Goal: Task Accomplishment & Management: Use online tool/utility

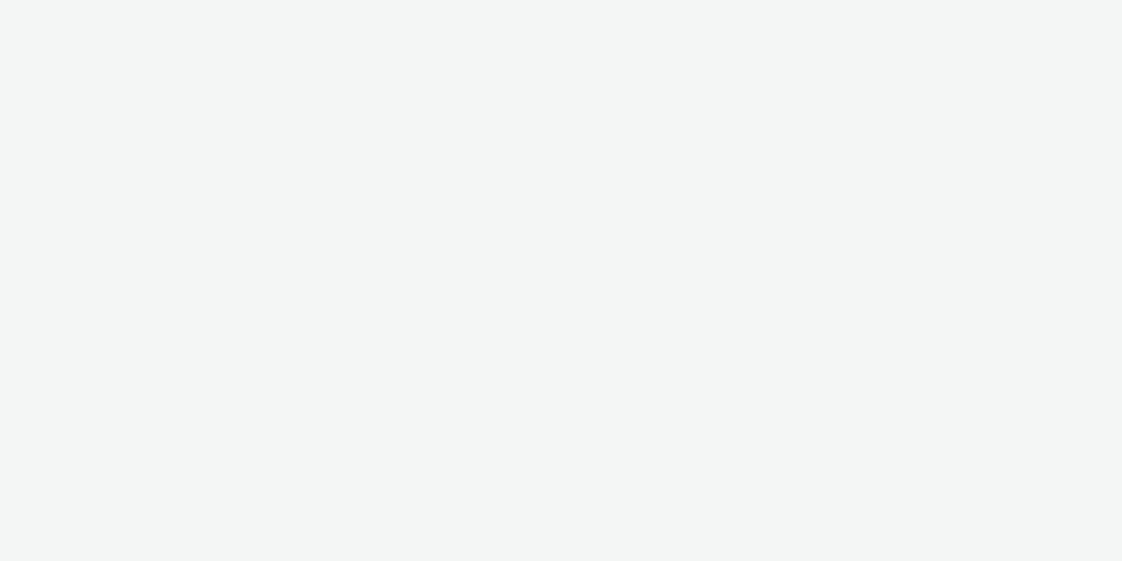
select select "11a7df10-284f-415c-b52a-427acf4c31ae"
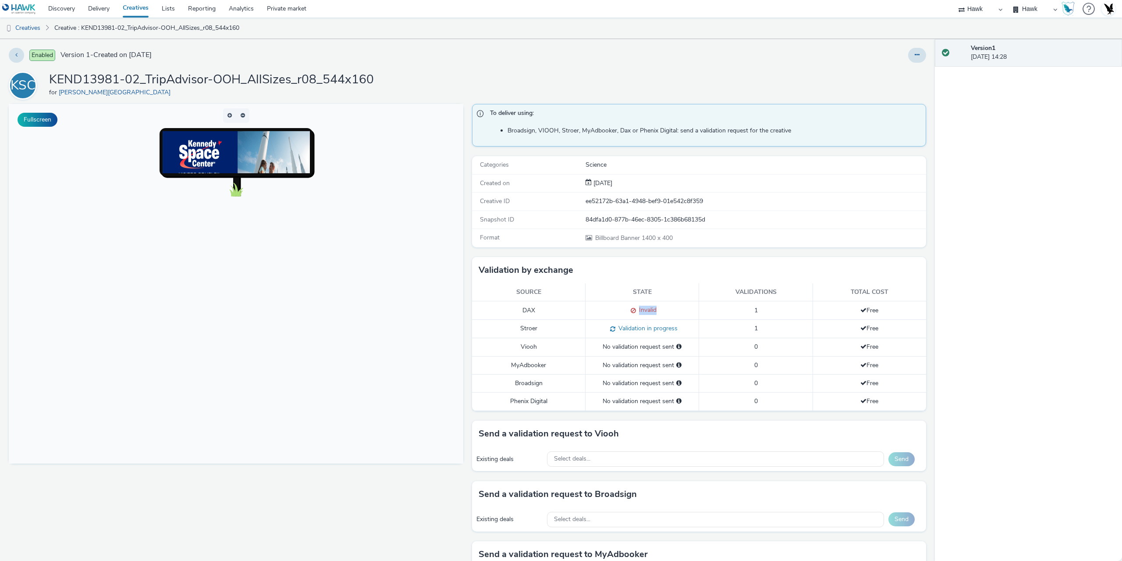
drag, startPoint x: 633, startPoint y: 311, endPoint x: 685, endPoint y: 309, distance: 51.3
click at [685, 309] on div "Invalid" at bounding box center [642, 310] width 104 height 9
click at [682, 309] on div "Invalid" at bounding box center [642, 310] width 104 height 9
click at [686, 87] on div "KSC KEND13981-02_TripAdvisor-OOH_AllSizes_r08_544x160 for Kennedy Space Centre" at bounding box center [467, 85] width 917 height 28
click at [680, 78] on div "KSC KEND13981-02_TripAdvisor-OOH_AllSizes_r08_544x160 for Kennedy Space Centre" at bounding box center [467, 85] width 917 height 28
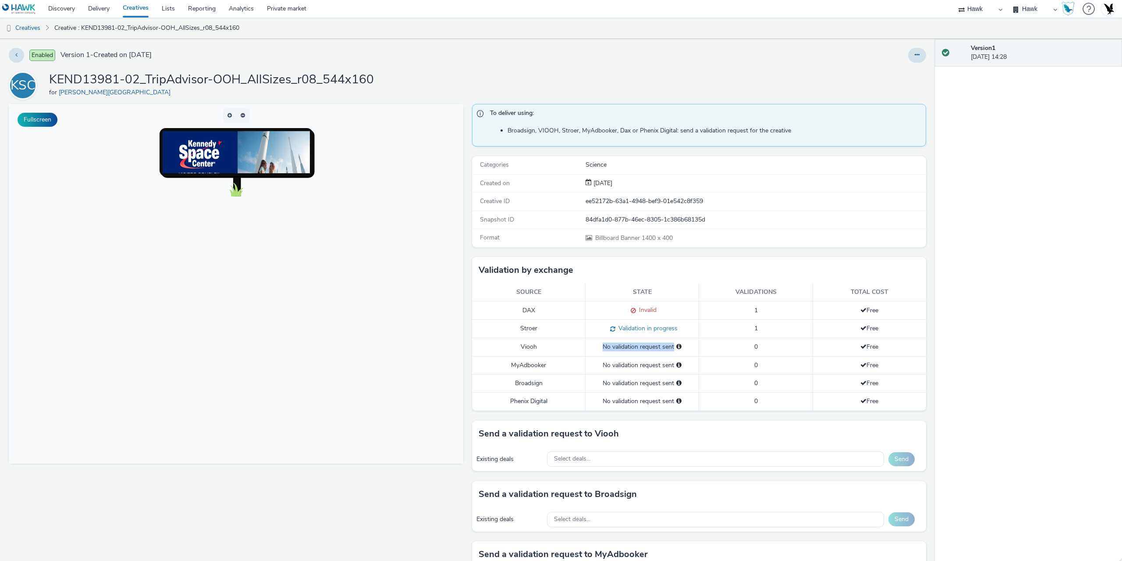
drag, startPoint x: 605, startPoint y: 349, endPoint x: 696, endPoint y: 348, distance: 91.2
click at [696, 348] on tr "Viooh No validation request sent 0 Free" at bounding box center [699, 347] width 455 height 18
drag, startPoint x: 808, startPoint y: 77, endPoint x: 782, endPoint y: 80, distance: 26.0
click at [808, 77] on div "KSC KEND13981-02_TripAdvisor-OOH_AllSizes_r08_544x160 for Kennedy Space Centre" at bounding box center [467, 85] width 917 height 28
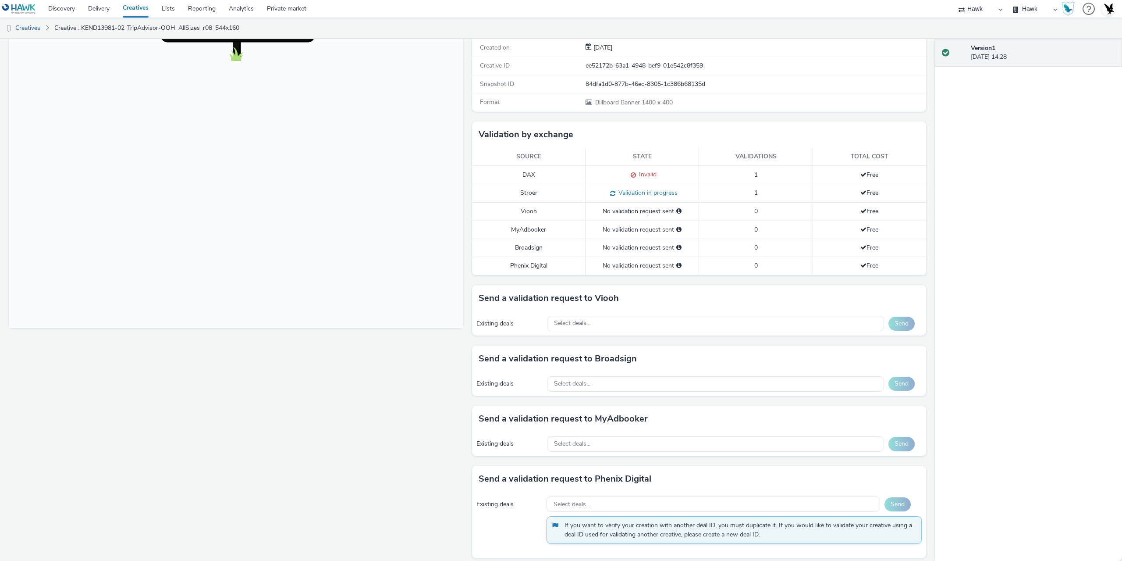
scroll to position [142, 0]
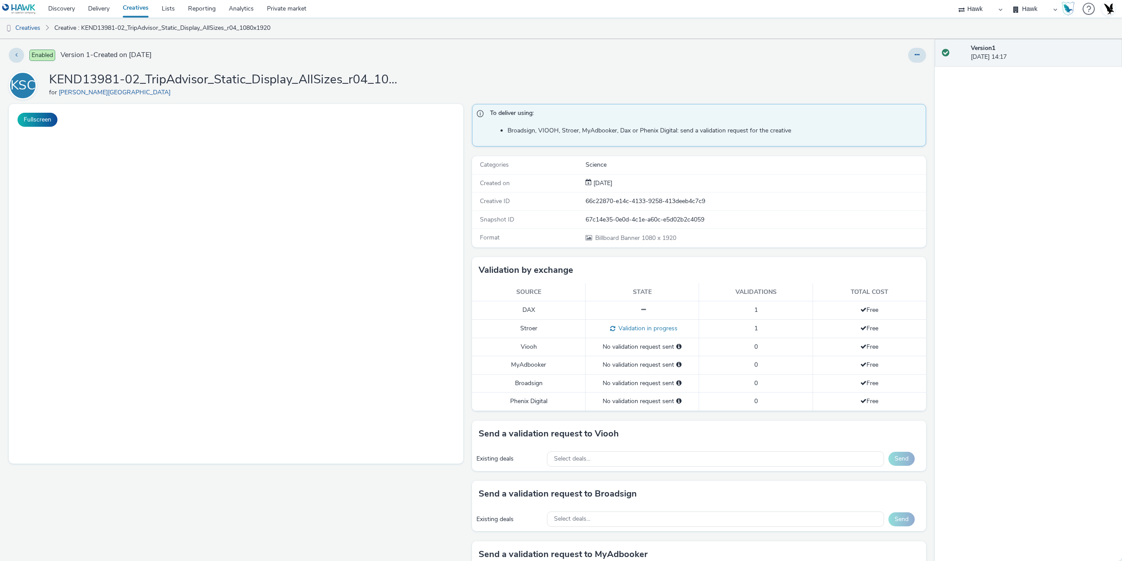
select select "11a7df10-284f-415c-b52a-427acf4c31ae"
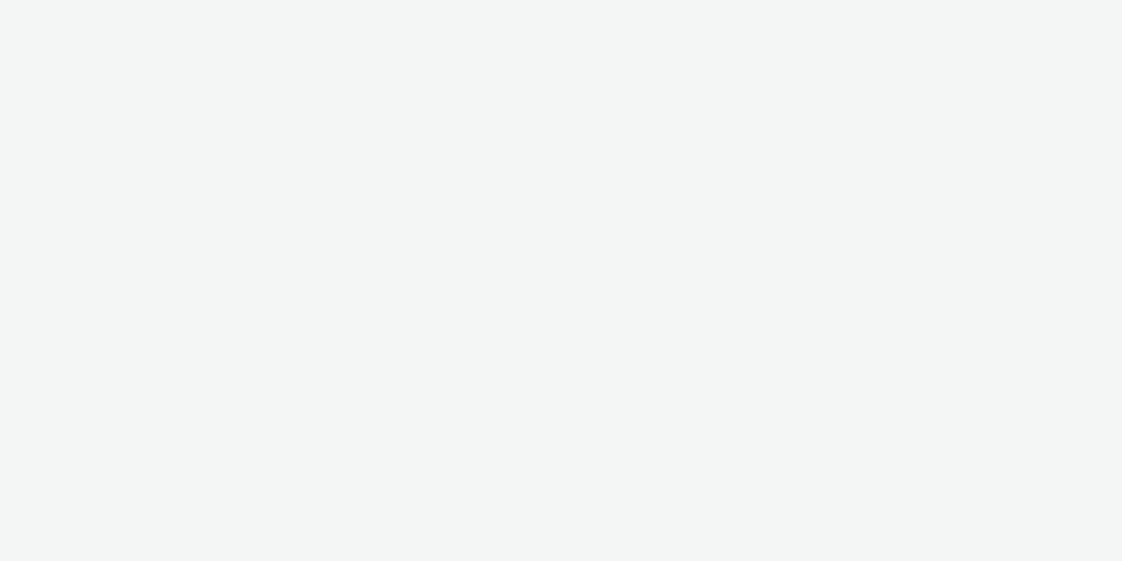
select select "11a7df10-284f-415c-b52a-427acf4c31ae"
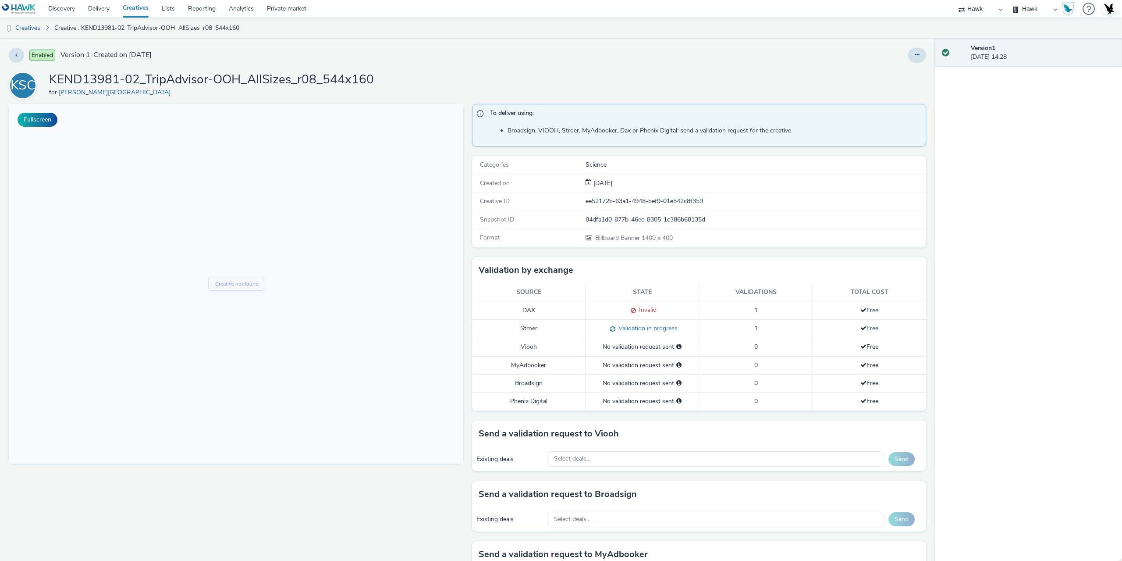
click at [507, 63] on div "Enabled Version 1 - Created on 14 October 2025 KSC KEND13981-02_TripAdvisor-OOH…" at bounding box center [467, 300] width 935 height 522
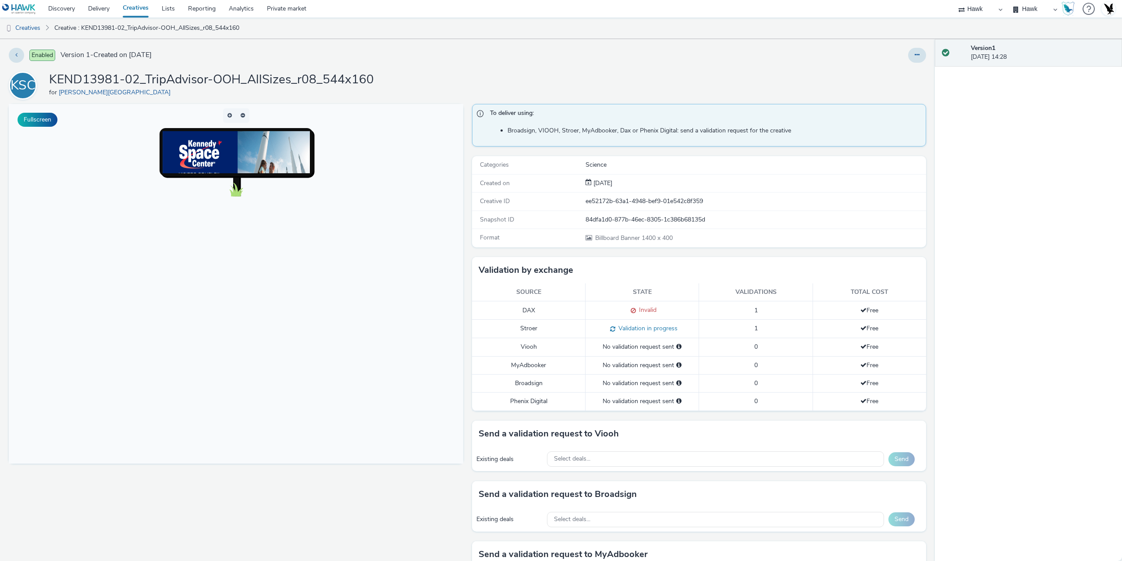
click at [616, 55] on div at bounding box center [742, 55] width 367 height 15
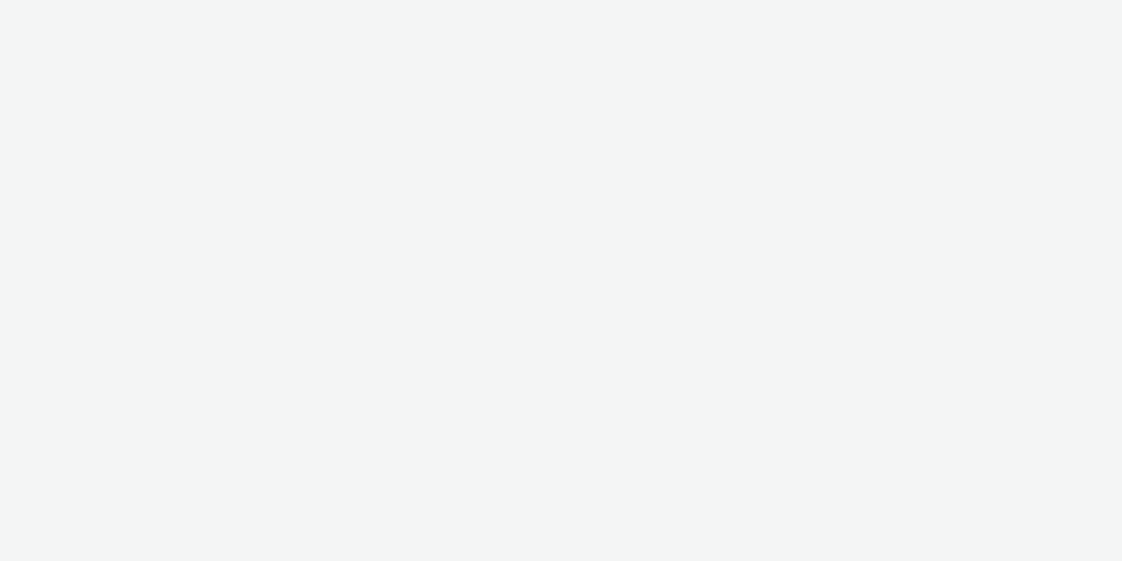
select select "11a7df10-284f-415c-b52a-427acf4c31ae"
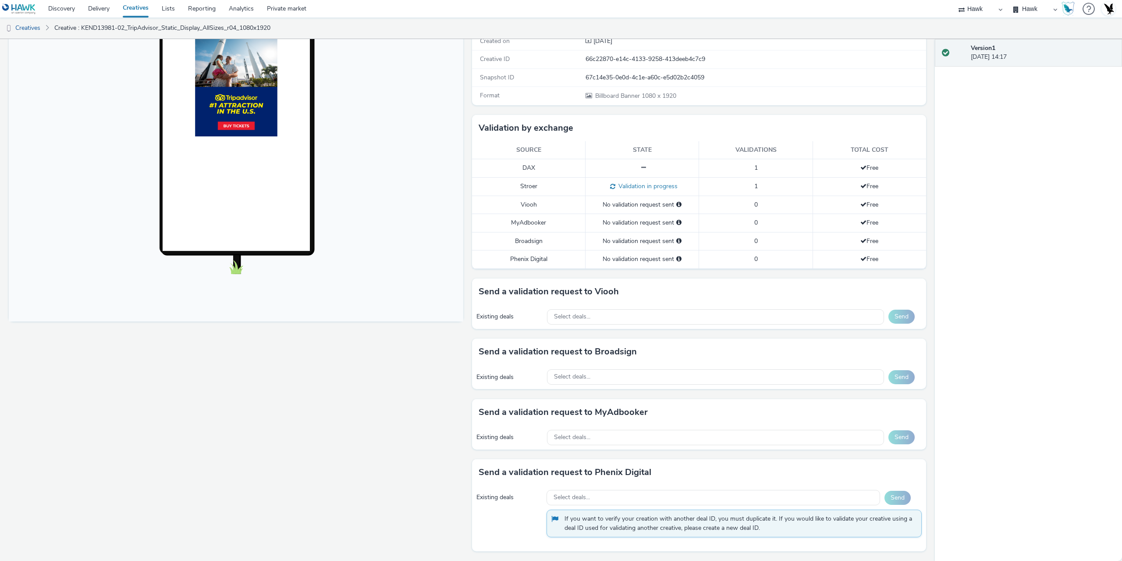
scroll to position [142, 0]
click at [612, 380] on div "Select deals..." at bounding box center [715, 376] width 337 height 15
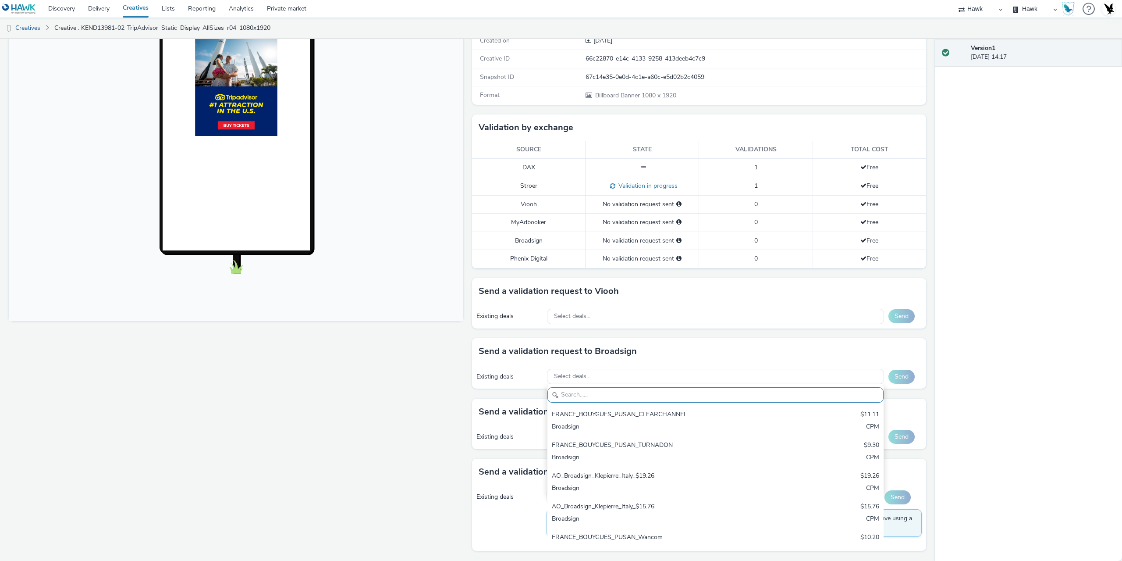
paste input "AO_Broadsign_Framen_Coworking"
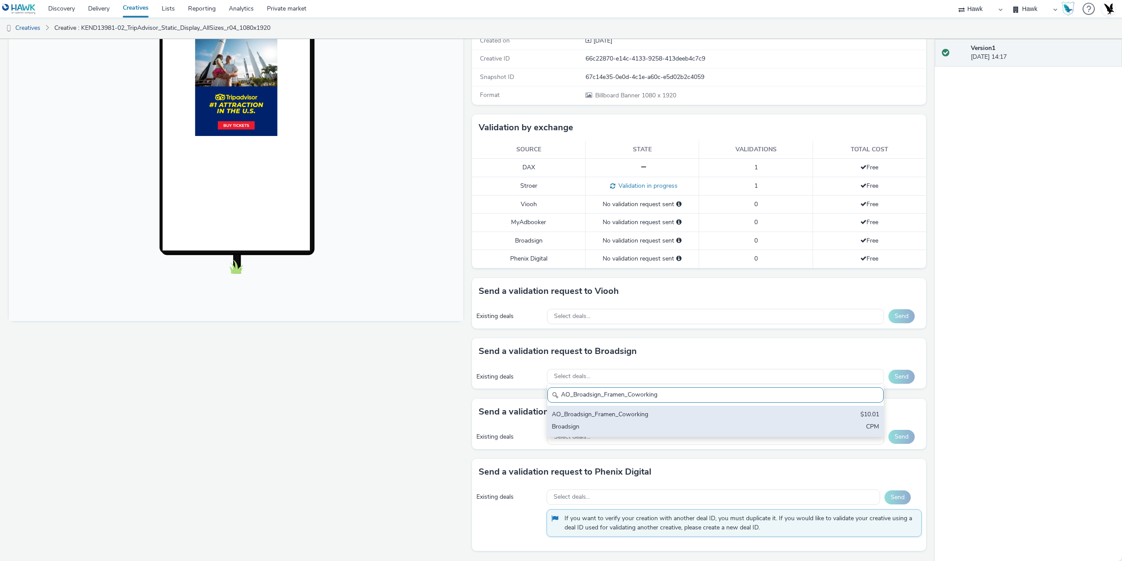
type input "AO_Broadsign_Framen_Coworking"
click at [633, 421] on div "AO_Broadsign_Framen_Coworking $10.01 Broadsign CPM" at bounding box center [715, 420] width 336 height 31
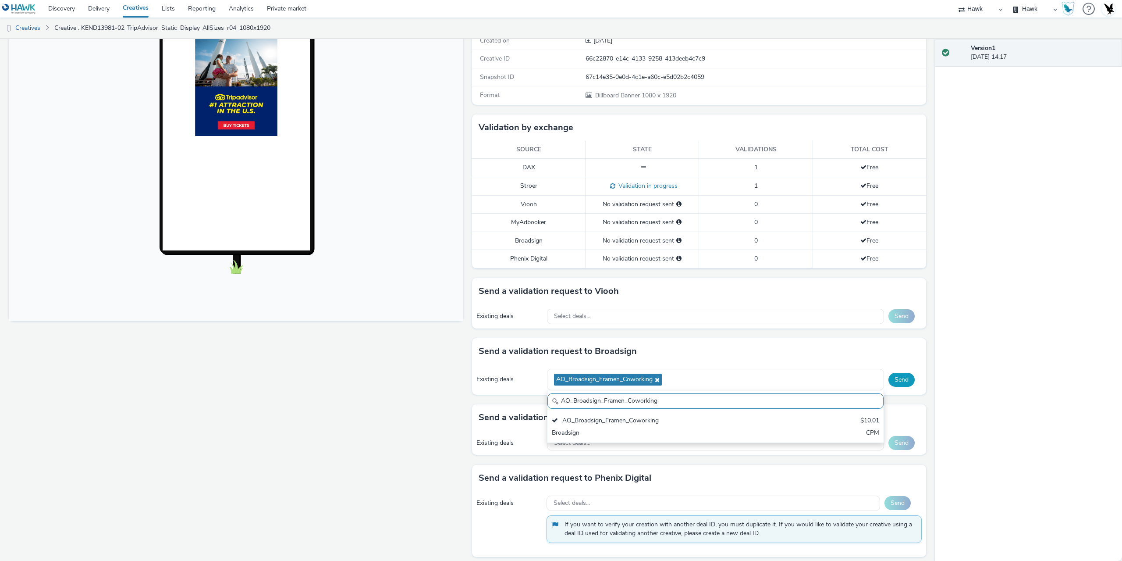
click at [900, 380] on button "Send" at bounding box center [901, 380] width 26 height 14
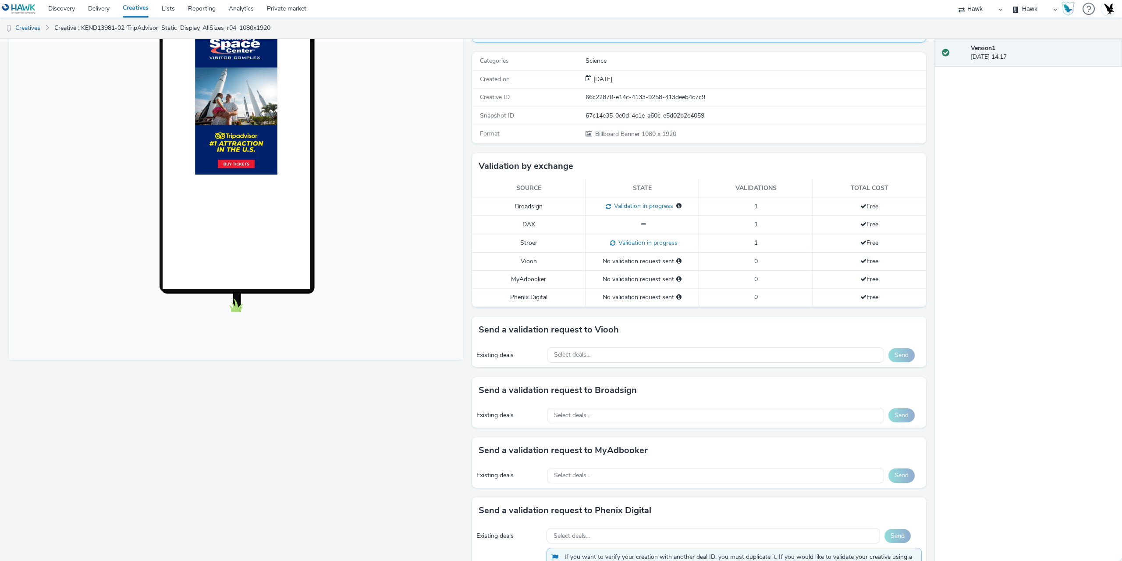
scroll to position [55, 0]
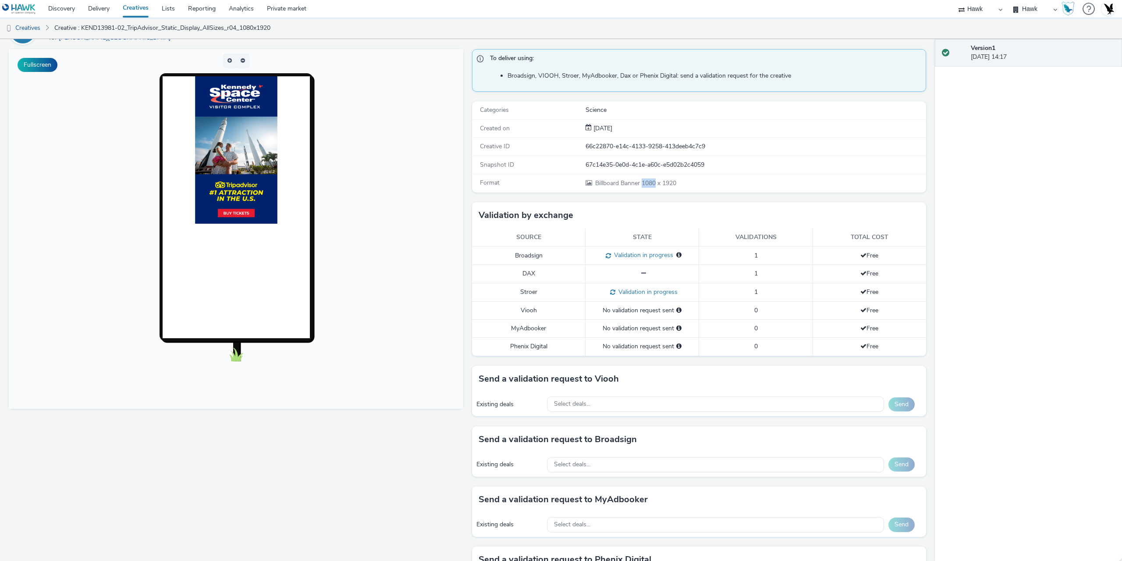
drag, startPoint x: 639, startPoint y: 185, endPoint x: 673, endPoint y: 186, distance: 33.8
click at [655, 185] on span "Billboard Banner 1080 x 1920" at bounding box center [635, 183] width 82 height 8
click at [590, 459] on div "Select deals..." at bounding box center [715, 464] width 337 height 15
click at [588, 464] on div "Select deals..." at bounding box center [715, 464] width 337 height 15
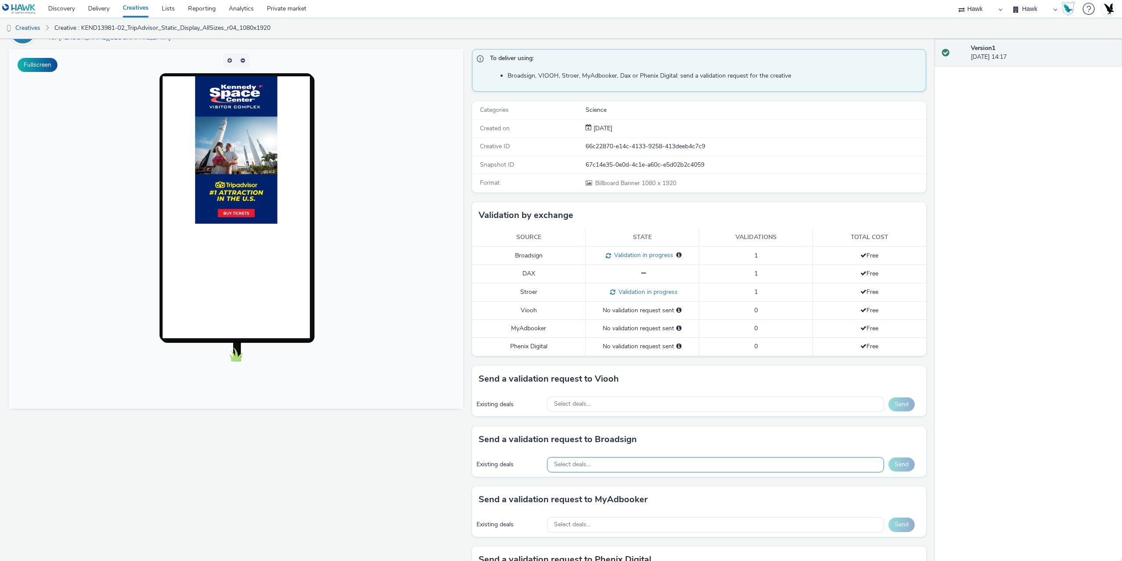
click at [596, 461] on div "Select deals..." at bounding box center [715, 464] width 337 height 15
paste input "AO_Atmosphere TV_All Frames"
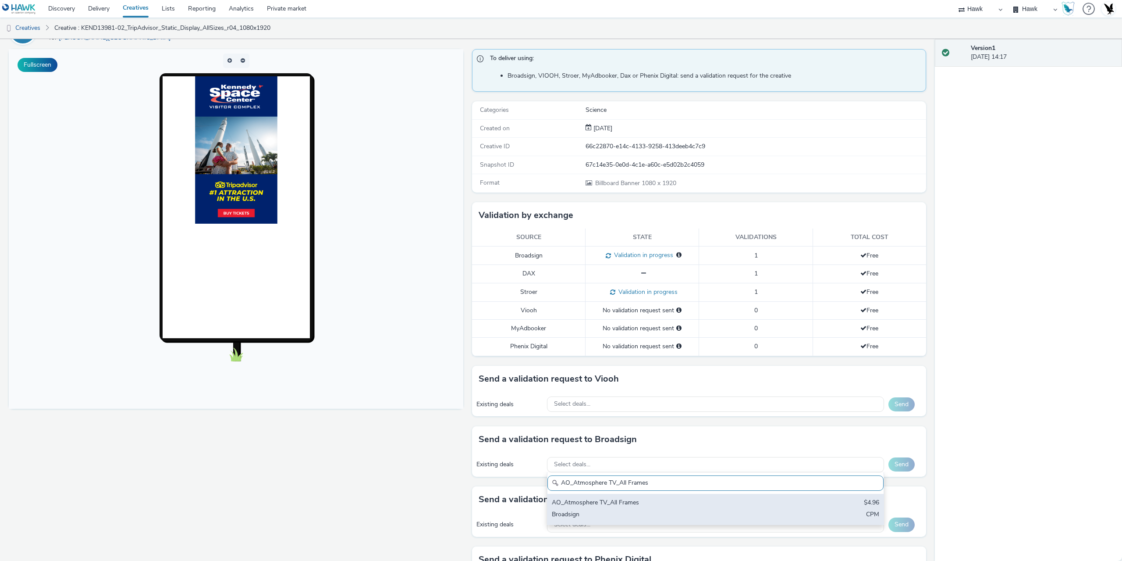
type input "AO_Atmosphere TV_All Frames"
click at [611, 500] on div "AO_Atmosphere TV_All Frames" at bounding box center [660, 503] width 217 height 10
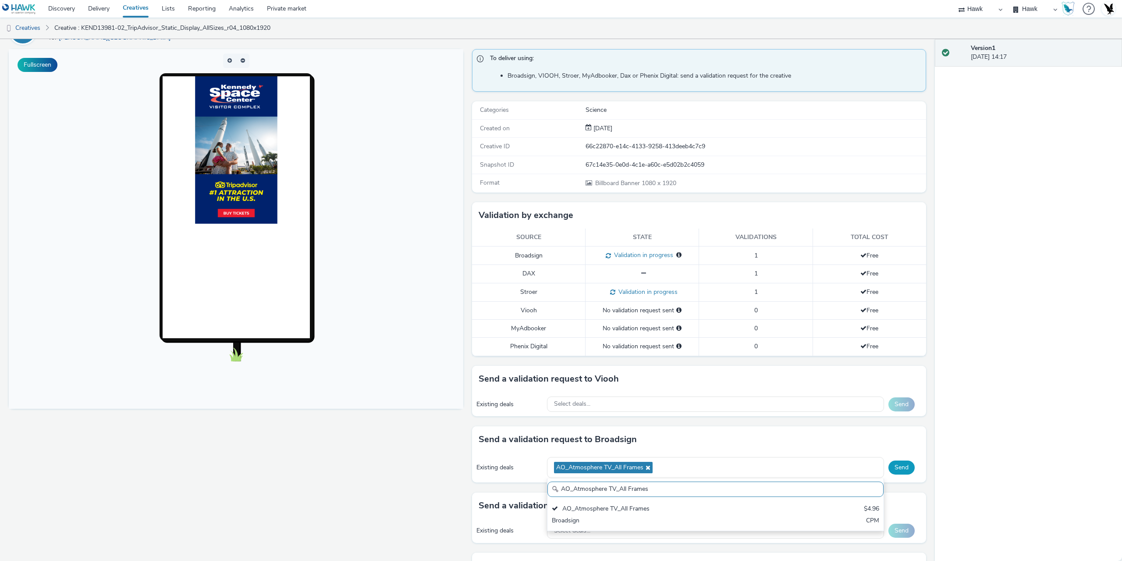
click at [900, 470] on button "Send" at bounding box center [901, 467] width 26 height 14
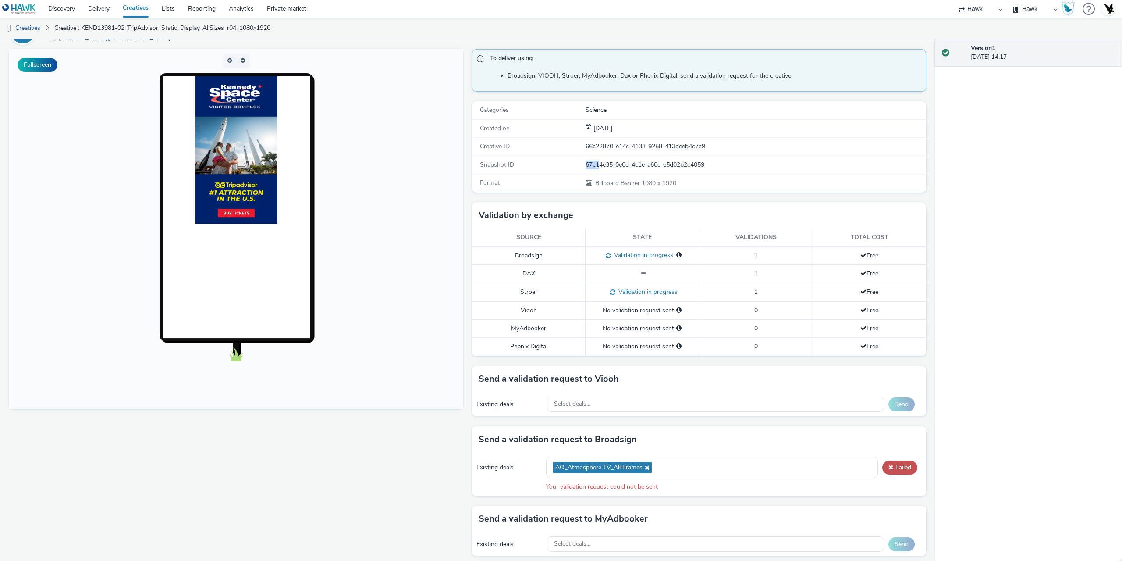
drag, startPoint x: 582, startPoint y: 163, endPoint x: 597, endPoint y: 163, distance: 14.5
click at [597, 163] on div "67c14e35-0e0d-4c1e-a60c-e5d02b2c4059" at bounding box center [756, 164] width 340 height 9
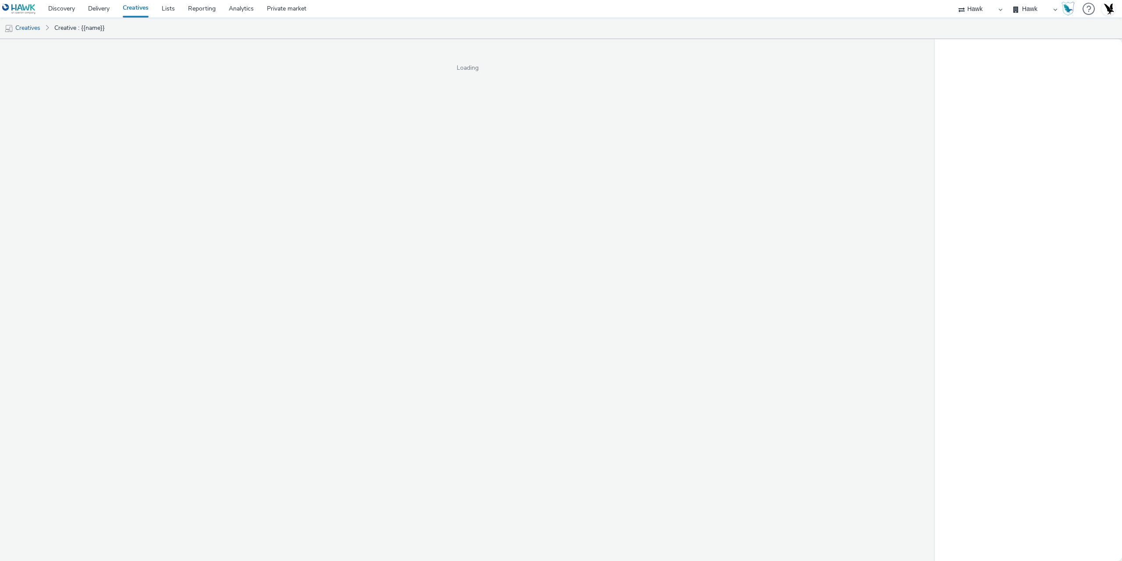
select select "11a7df10-284f-415c-b52a-427acf4c31ae"
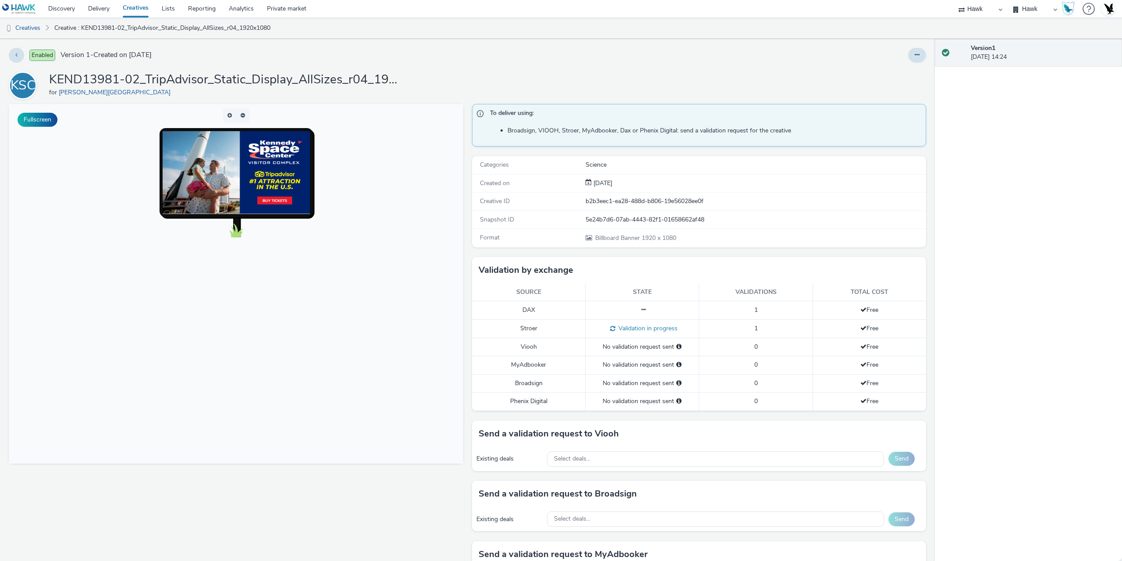
scroll to position [88, 0]
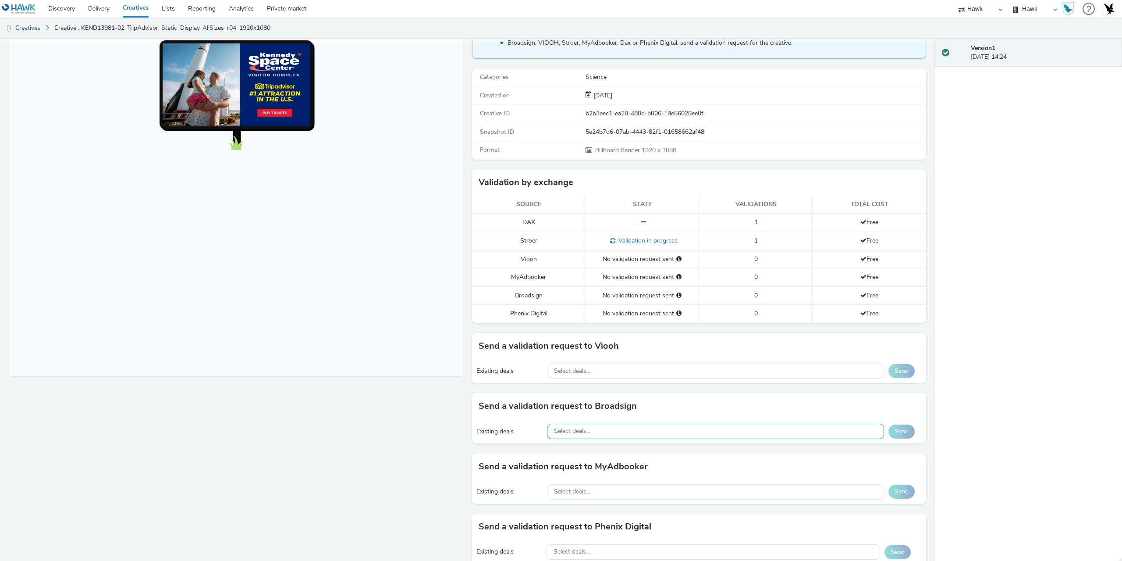
drag, startPoint x: 605, startPoint y: 435, endPoint x: 599, endPoint y: 433, distance: 5.8
click at [604, 435] on div "Select deals..." at bounding box center [715, 430] width 337 height 15
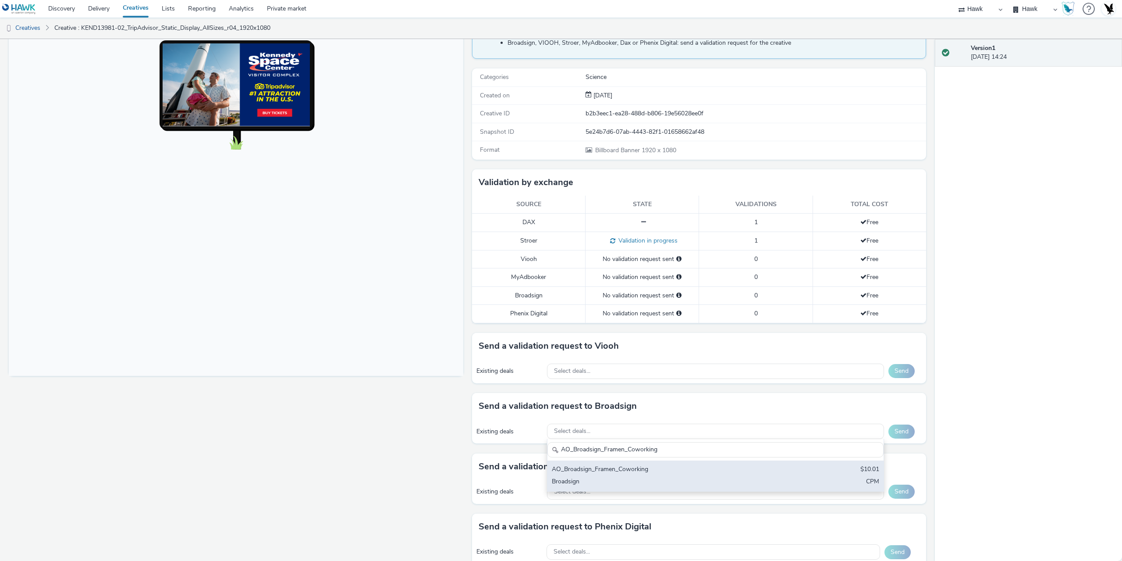
type input "AO_Broadsign_Framen_Coworking"
click at [602, 472] on div "AO_Broadsign_Framen_Coworking" at bounding box center [660, 470] width 217 height 10
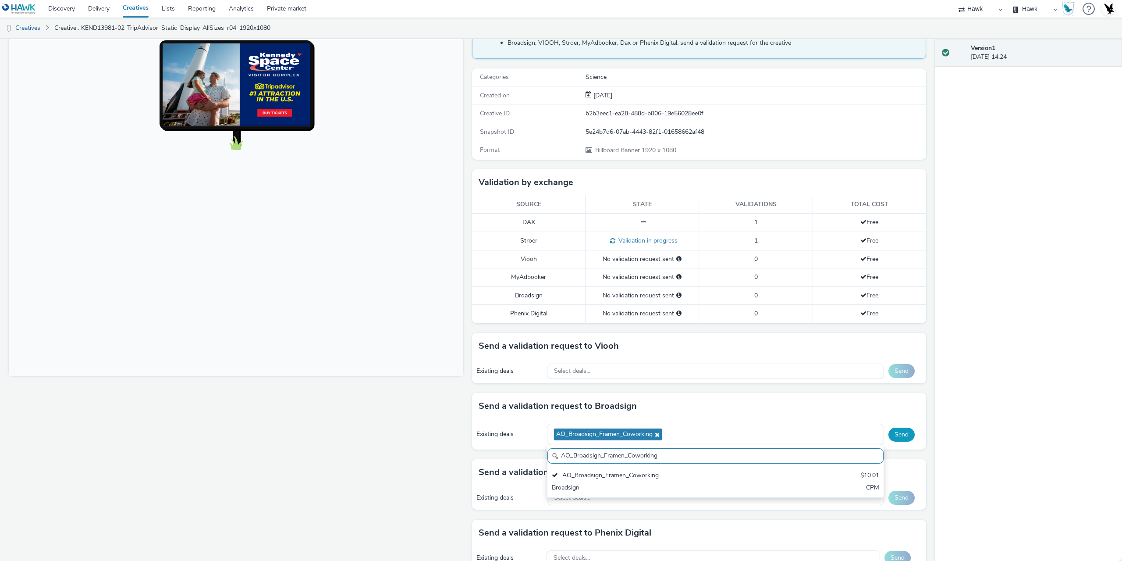
click at [905, 439] on button "Send" at bounding box center [901, 434] width 26 height 14
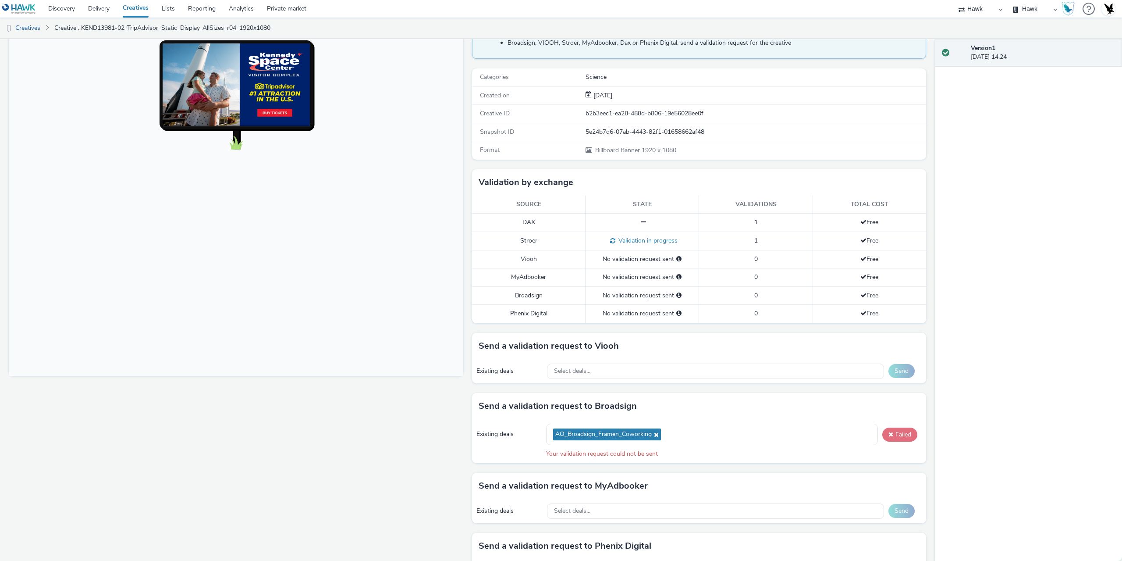
click at [893, 430] on button "Failed" at bounding box center [899, 434] width 35 height 14
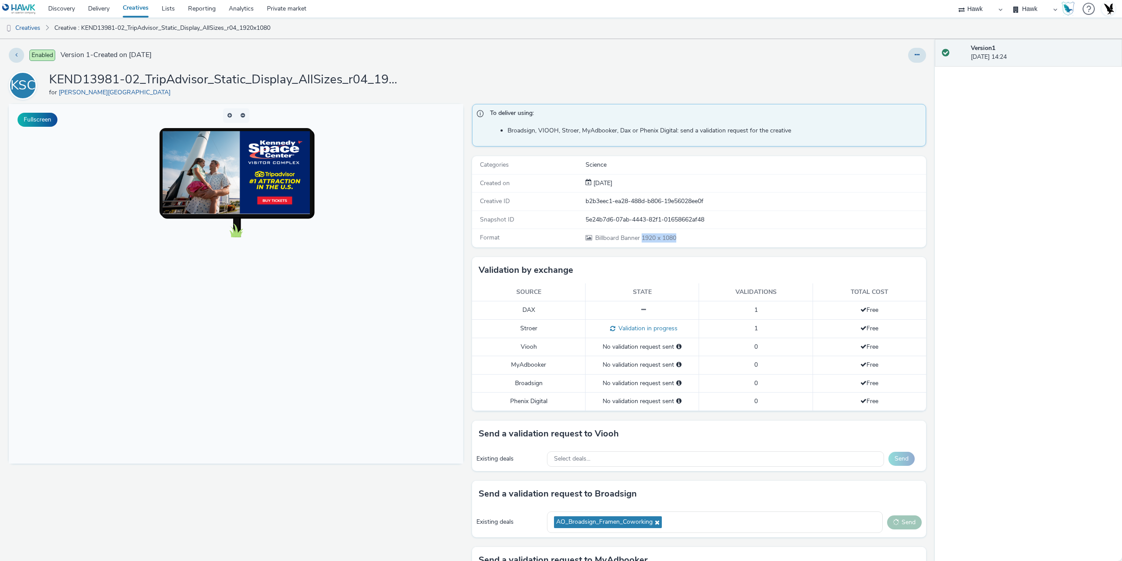
drag, startPoint x: 638, startPoint y: 238, endPoint x: 706, endPoint y: 236, distance: 67.6
click at [703, 236] on div "Billboard Banner 1920 x 1080" at bounding box center [756, 237] width 340 height 9
click at [654, 239] on span "Billboard Banner 1920 x 1080" at bounding box center [635, 238] width 82 height 8
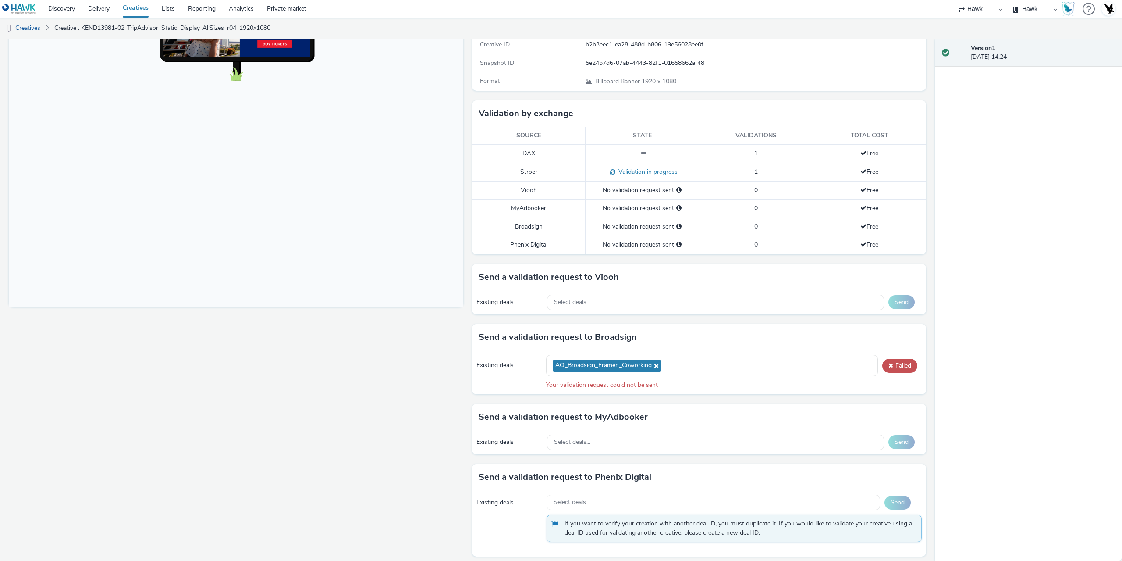
scroll to position [162, 0]
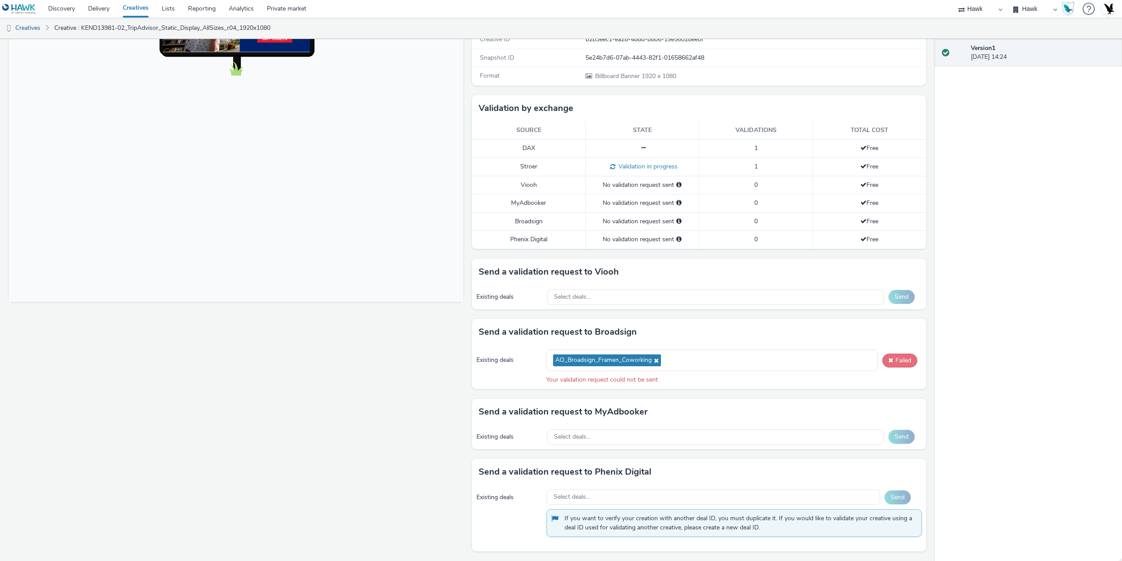
click at [900, 362] on button "Failed" at bounding box center [899, 360] width 35 height 14
click at [805, 360] on div "AO_Broadsign_Framen_Coworking" at bounding box center [712, 359] width 332 height 21
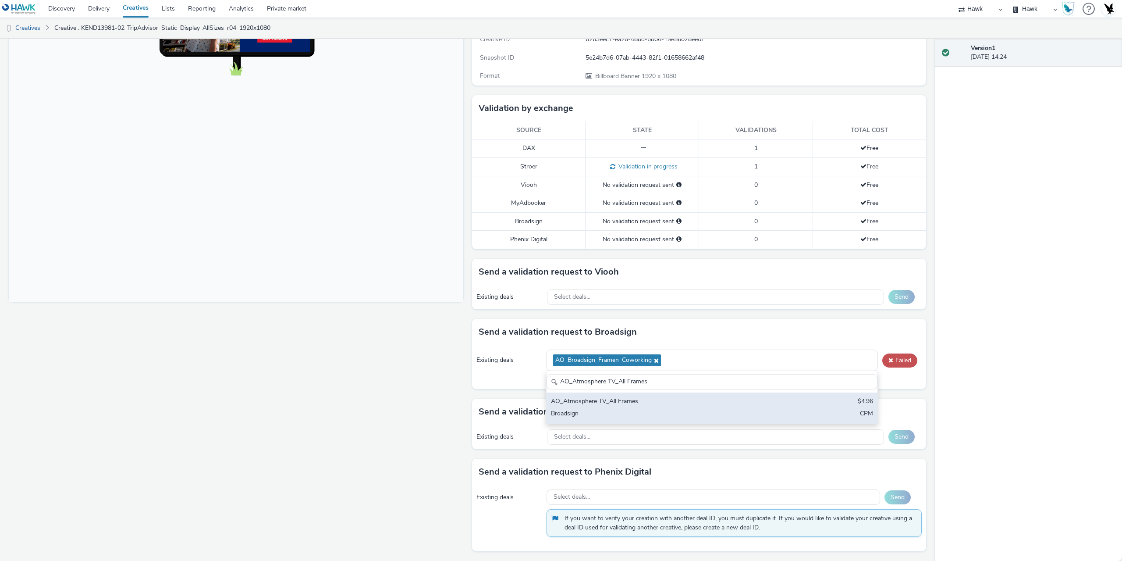
type input "AO_Atmosphere TV_All Frames"
click at [642, 400] on div "AO_Atmosphere TV_All Frames" at bounding box center [657, 402] width 213 height 10
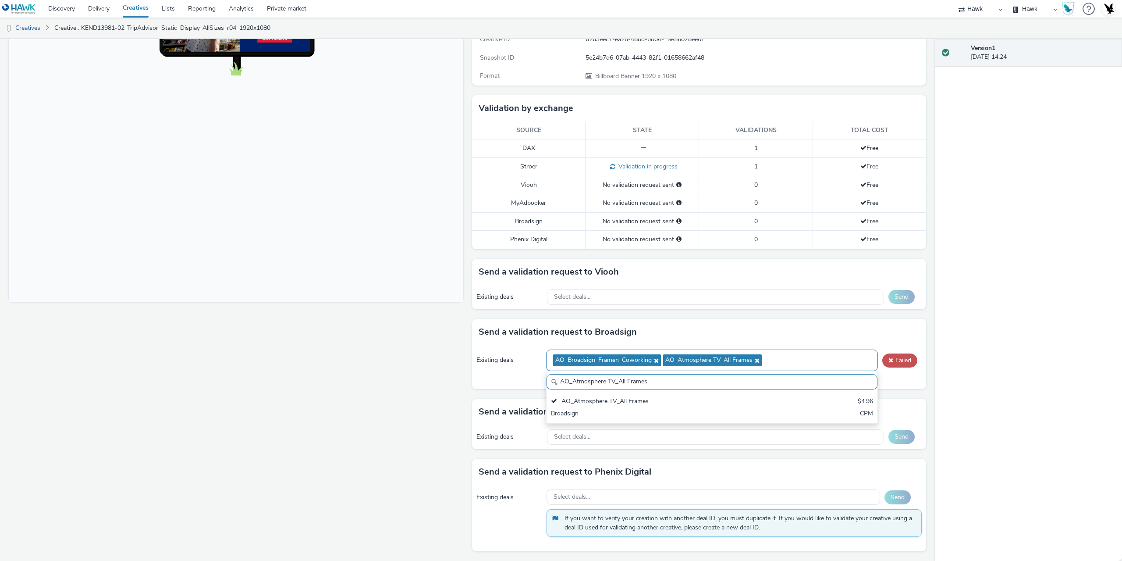
click at [652, 360] on icon at bounding box center [655, 360] width 7 height 6
click at [895, 361] on button "Failed" at bounding box center [899, 360] width 35 height 14
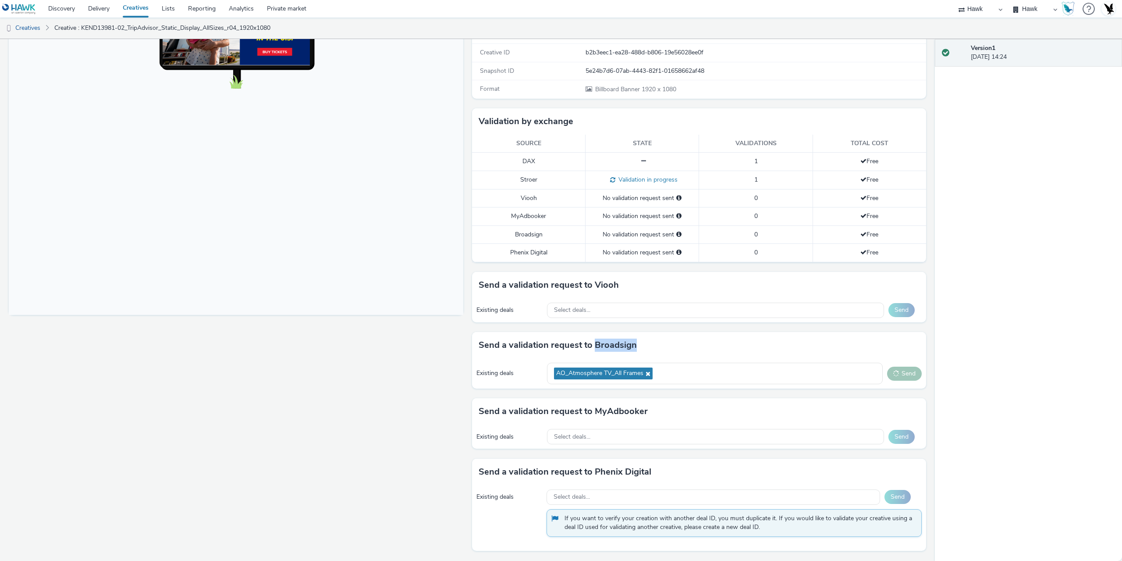
drag, startPoint x: 590, startPoint y: 344, endPoint x: 653, endPoint y: 341, distance: 63.2
click at [653, 341] on div "Send a validation request to Broadsign" at bounding box center [699, 345] width 455 height 26
click at [664, 341] on div "Send a validation request to Broadsign" at bounding box center [699, 345] width 455 height 26
click at [588, 353] on div "Send a validation request to Broadsign" at bounding box center [699, 345] width 455 height 26
click at [457, 346] on div "Fullscreen" at bounding box center [238, 257] width 459 height 605
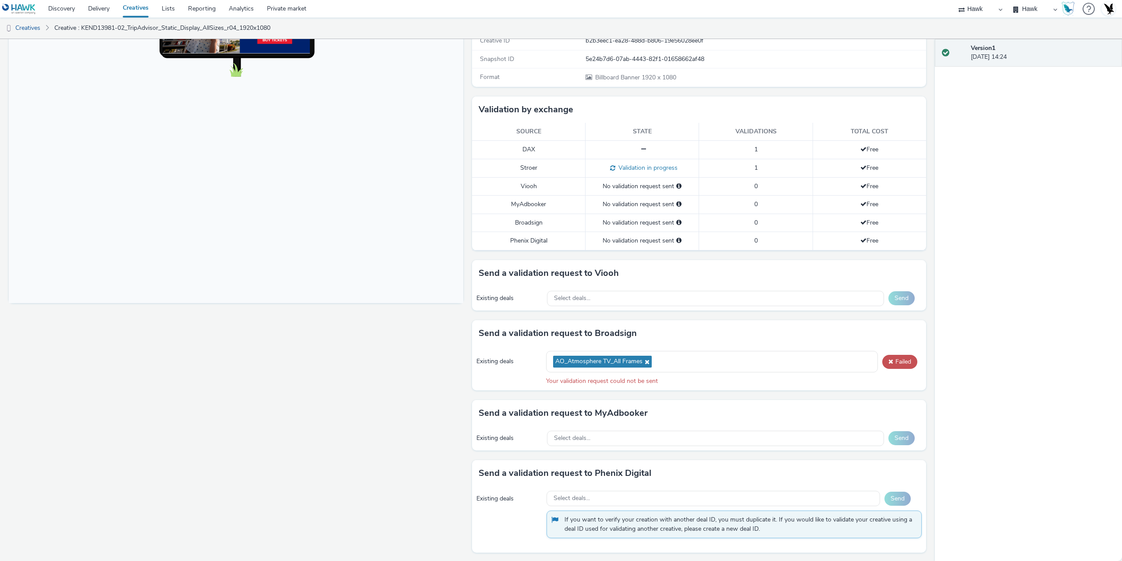
scroll to position [162, 0]
click at [644, 361] on icon at bounding box center [646, 360] width 7 height 6
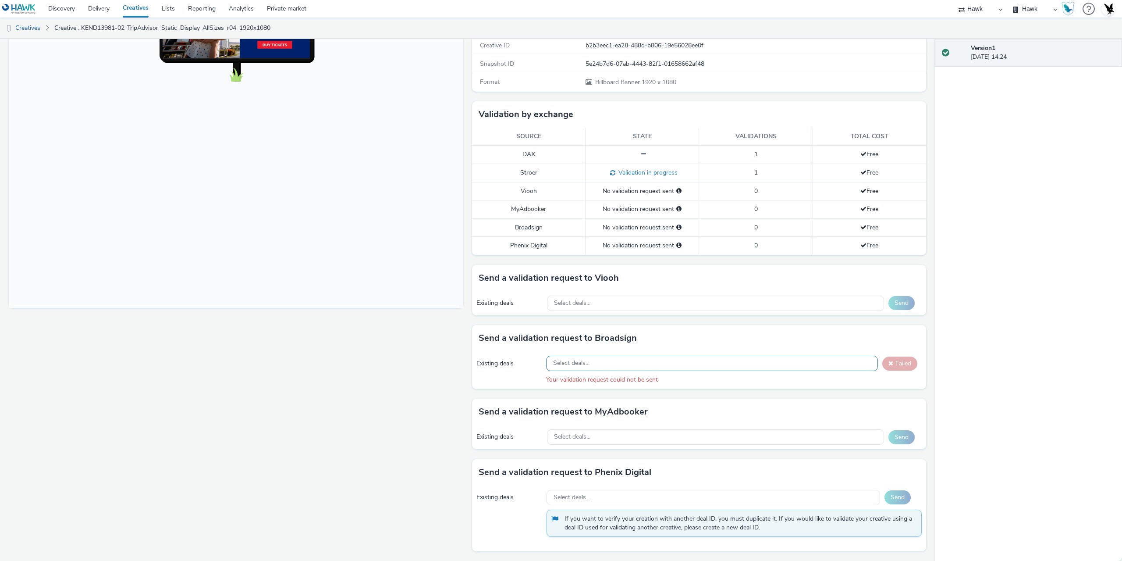
scroll to position [156, 0]
click at [640, 361] on div "Select deals..." at bounding box center [712, 362] width 332 height 15
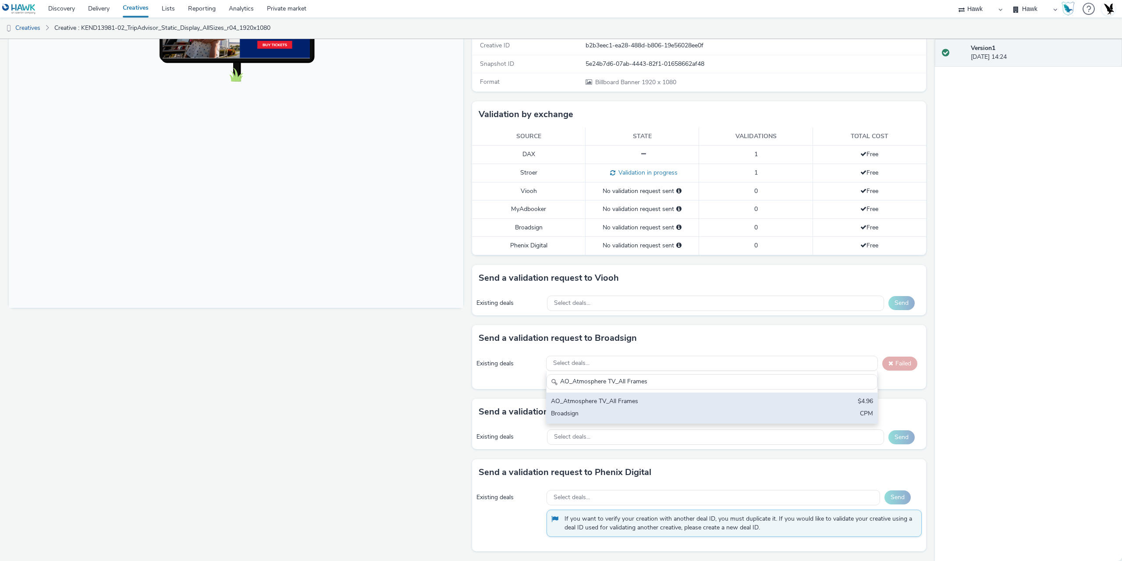
type input "AO_Atmosphere TV_All Frames"
drag, startPoint x: 627, startPoint y: 405, endPoint x: 668, endPoint y: 406, distance: 40.3
click at [627, 409] on div "AO_Atmosphere TV_All Frames $4.96 Broadsign CPM" at bounding box center [712, 407] width 331 height 31
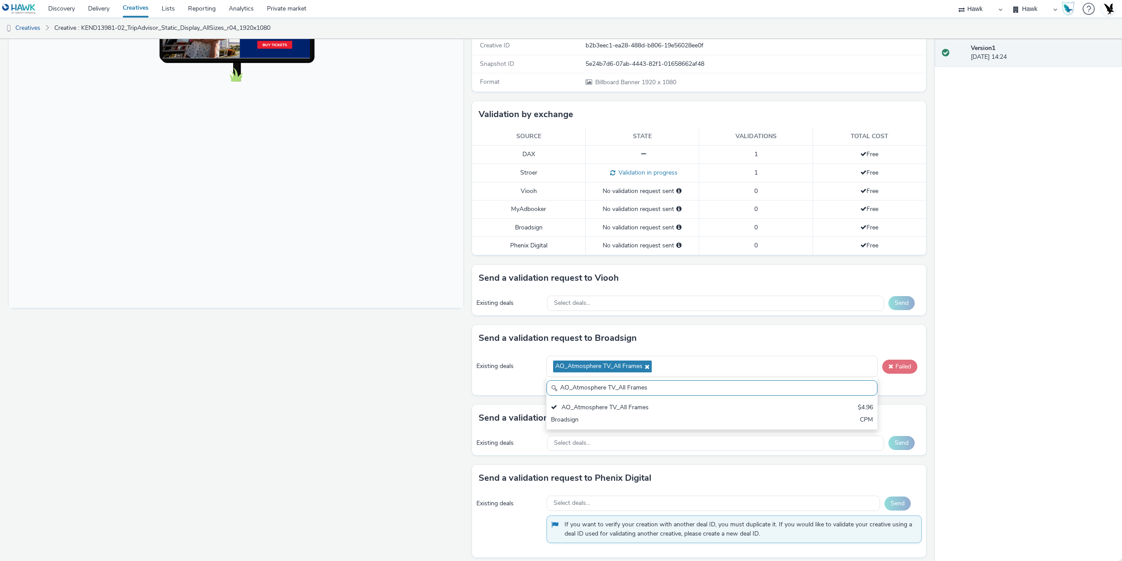
click at [900, 368] on button "Failed" at bounding box center [899, 366] width 35 height 14
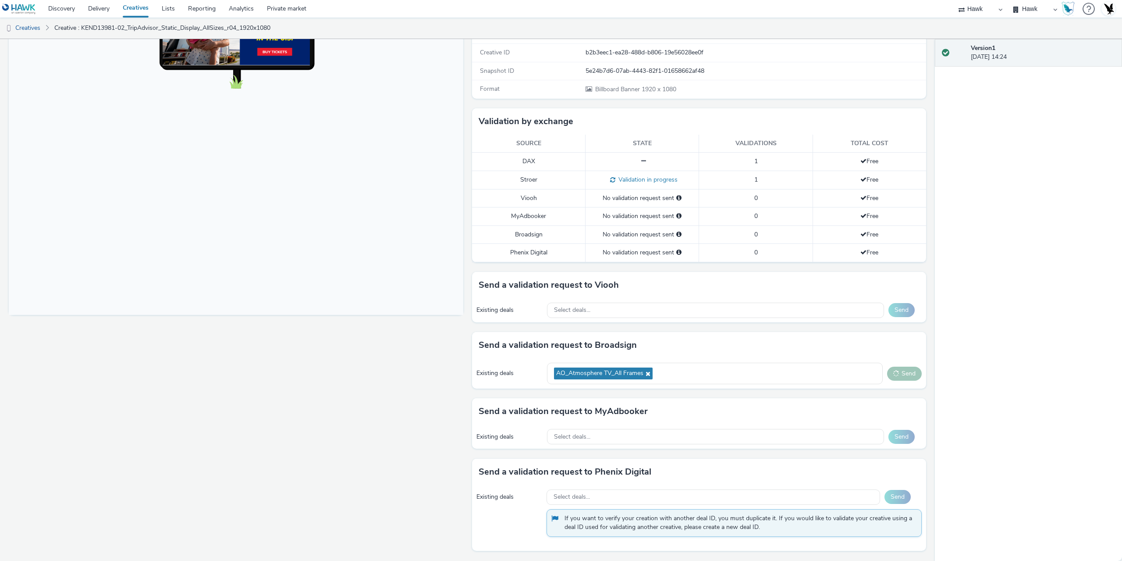
click at [348, 413] on div "Fullscreen" at bounding box center [238, 257] width 459 height 605
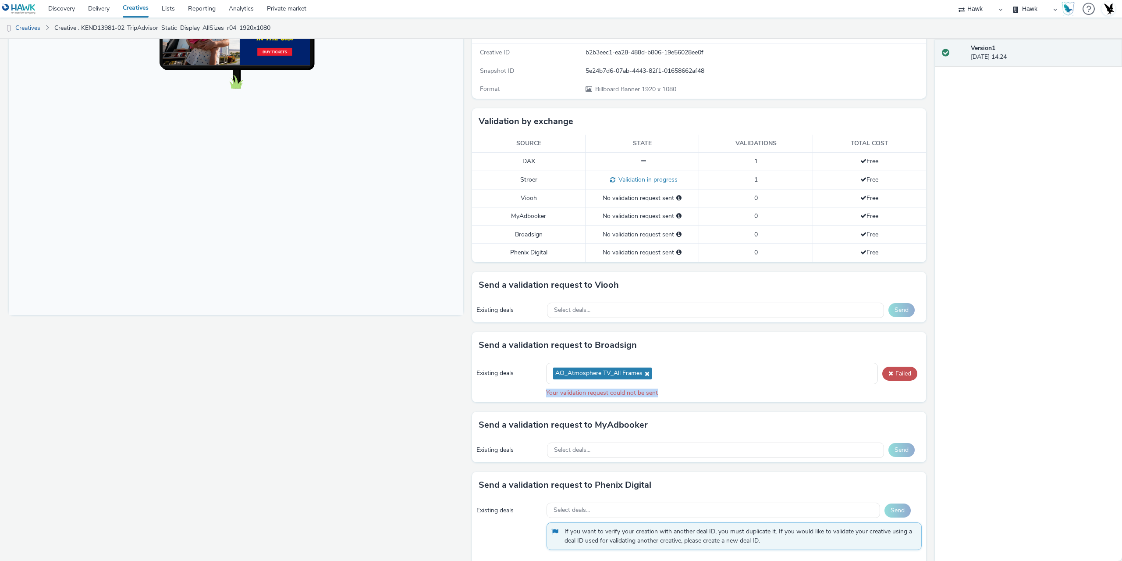
drag, startPoint x: 539, startPoint y: 391, endPoint x: 664, endPoint y: 390, distance: 125.4
click at [664, 390] on div "Existing deals AO_Atmosphere TV_All Frames Failed Your validation request could…" at bounding box center [699, 379] width 455 height 43
click at [714, 400] on div "Existing deals AO_Atmosphere TV_All Frames Failed Your validation request could…" at bounding box center [699, 379] width 455 height 43
click at [899, 370] on button "Failed" at bounding box center [899, 373] width 35 height 14
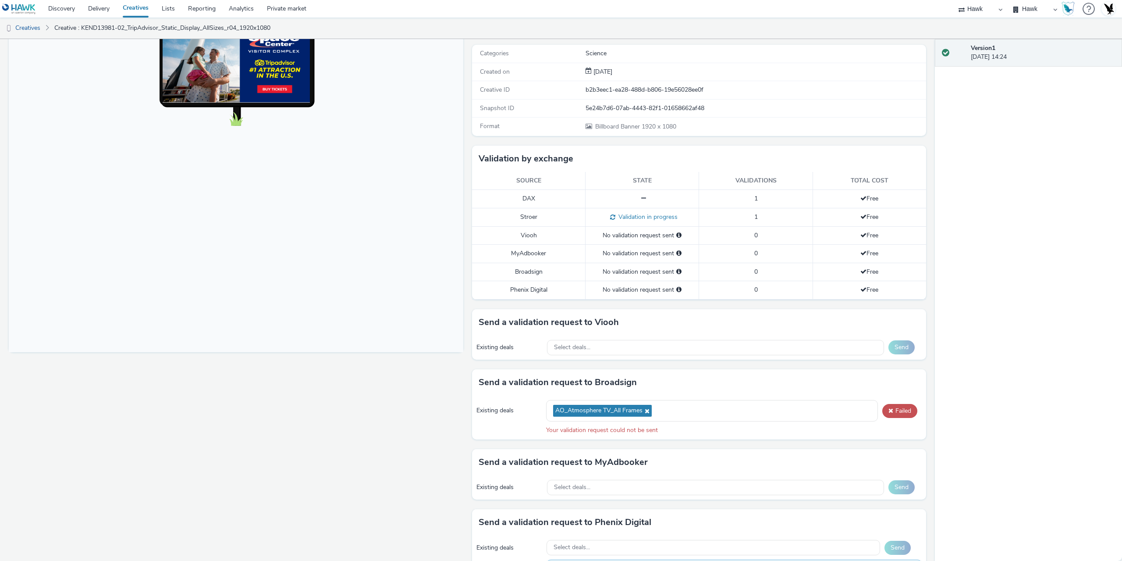
scroll to position [61, 0]
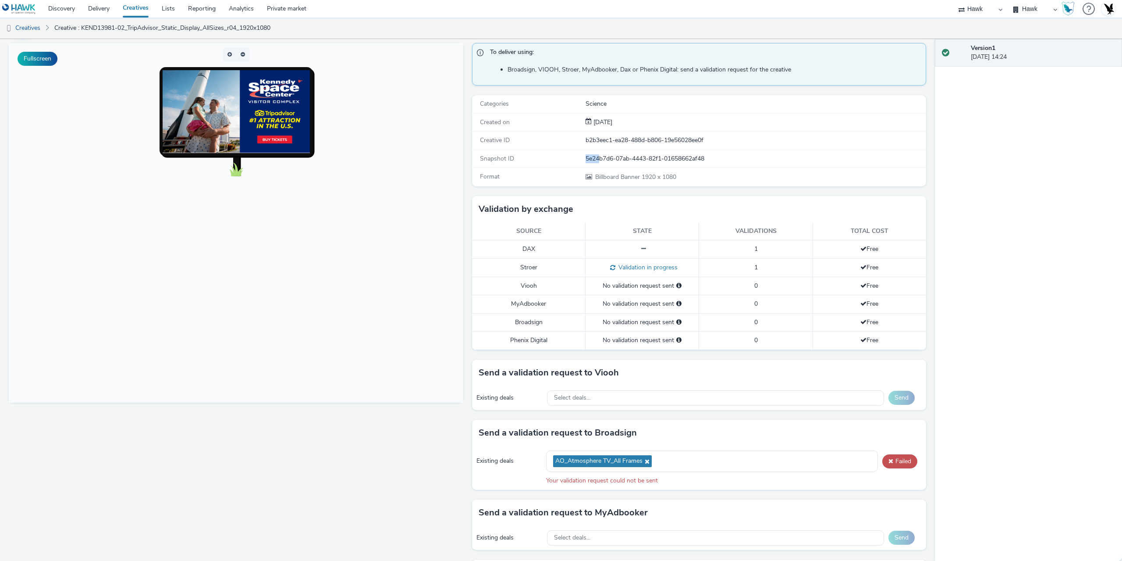
drag, startPoint x: 581, startPoint y: 157, endPoint x: 596, endPoint y: 159, distance: 15.4
click at [596, 159] on div "Snapshot ID 5e24b7d6-07ab-4443-82f1-01658662af48" at bounding box center [699, 159] width 455 height 18
drag, startPoint x: 538, startPoint y: 321, endPoint x: 555, endPoint y: 323, distance: 16.9
click at [555, 323] on td "Broadsign" at bounding box center [529, 322] width 114 height 18
drag, startPoint x: 609, startPoint y: 323, endPoint x: 676, endPoint y: 327, distance: 67.6
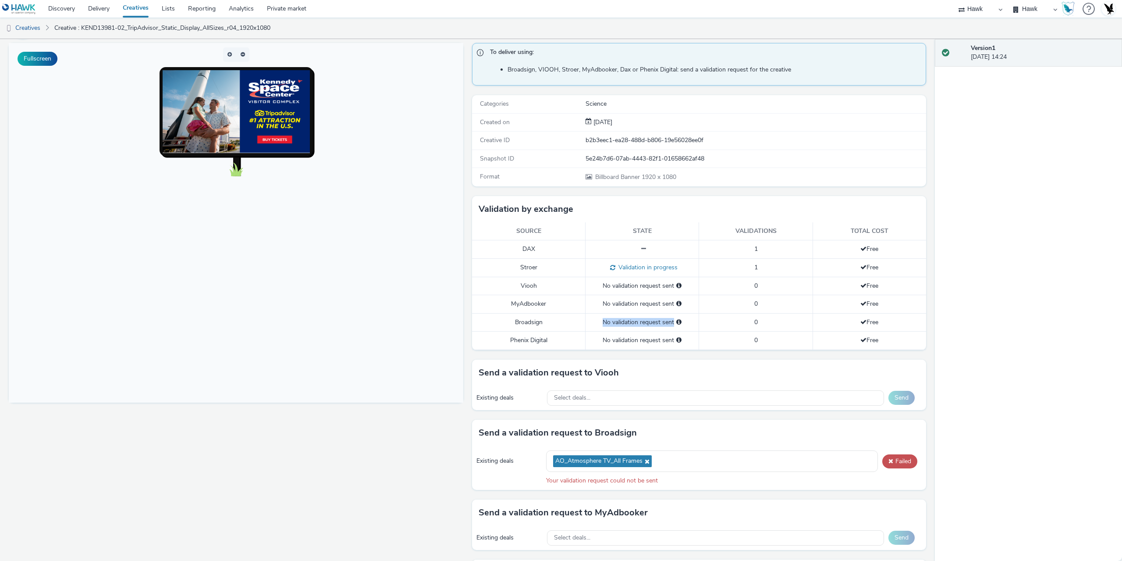
click at [683, 323] on div "No validation request sent" at bounding box center [642, 322] width 104 height 9
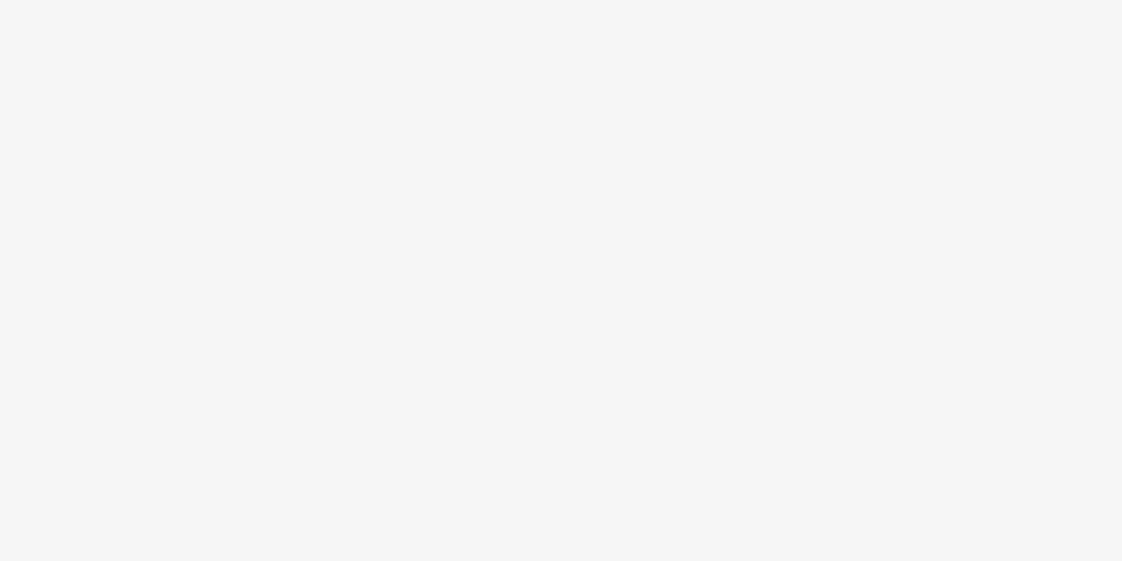
select select "11a7df10-284f-415c-b52a-427acf4c31ae"
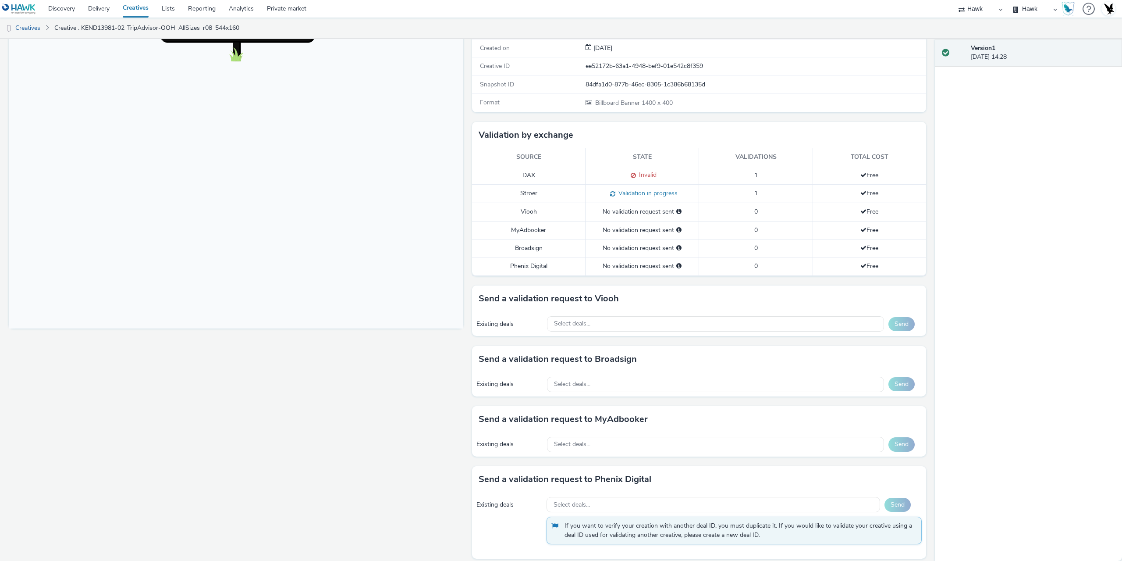
scroll to position [142, 0]
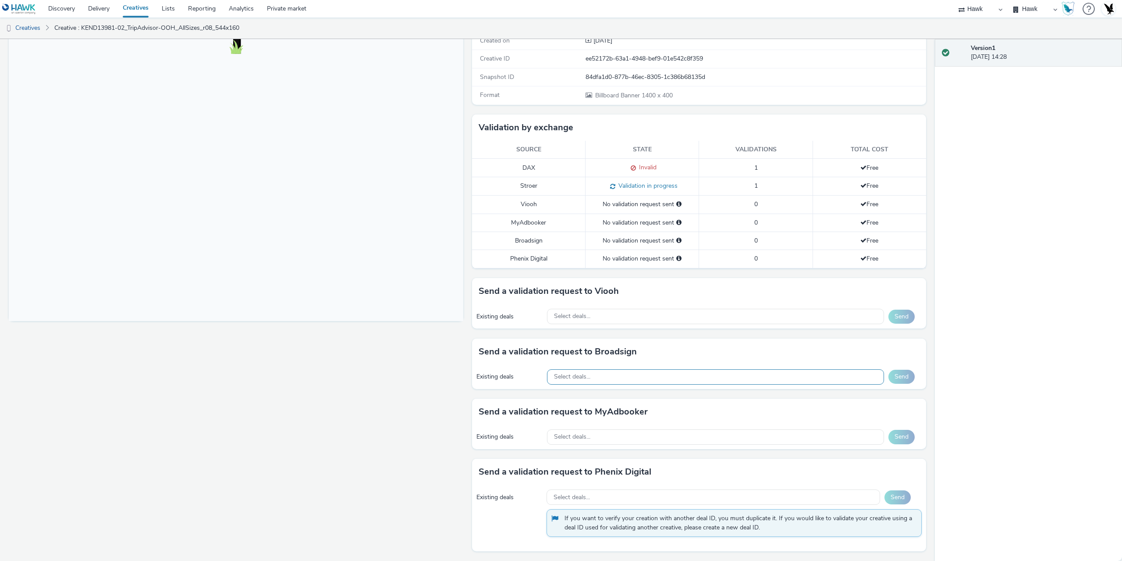
click at [611, 381] on div "Select deals..." at bounding box center [715, 376] width 337 height 15
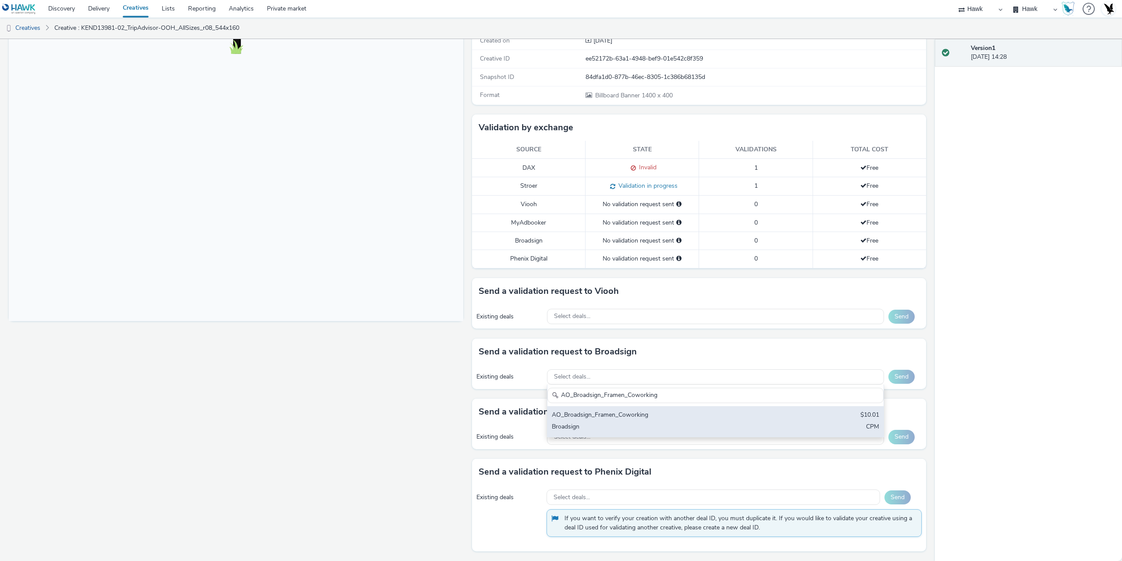
type input "AO_Broadsign_Framen_Coworking"
click at [613, 431] on div "Broadsign" at bounding box center [660, 427] width 217 height 10
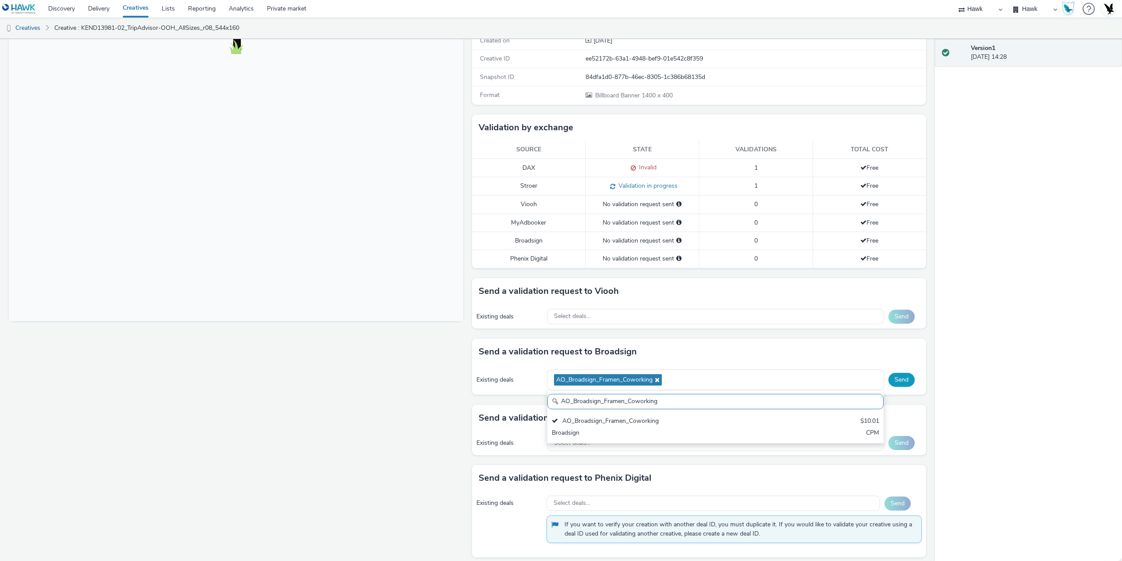
click at [896, 379] on button "Send" at bounding box center [901, 380] width 26 height 14
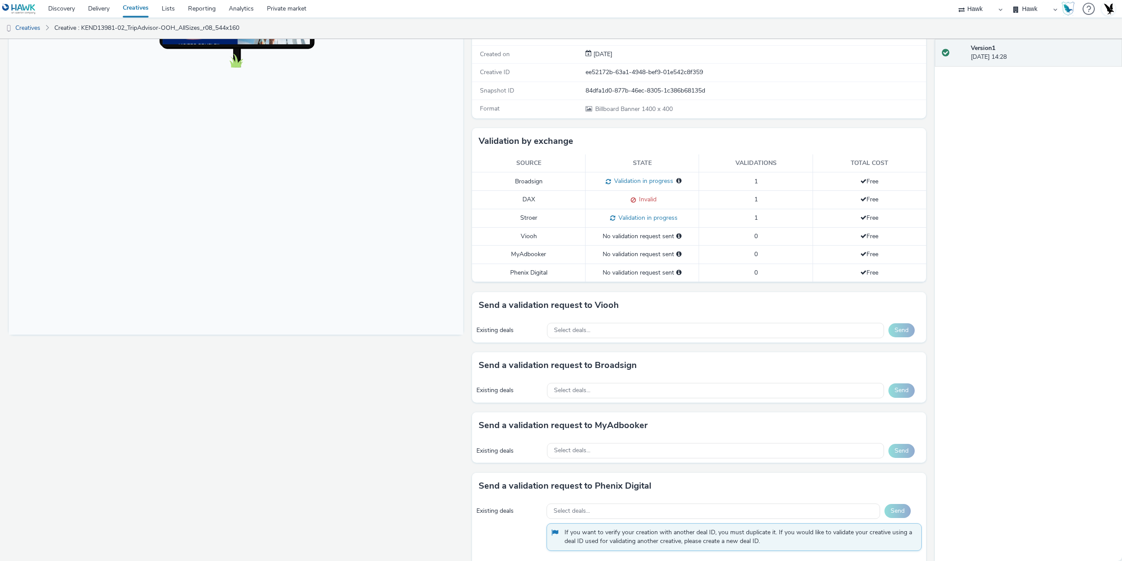
scroll to position [131, 0]
click at [611, 390] on div "Select deals..." at bounding box center [715, 387] width 337 height 15
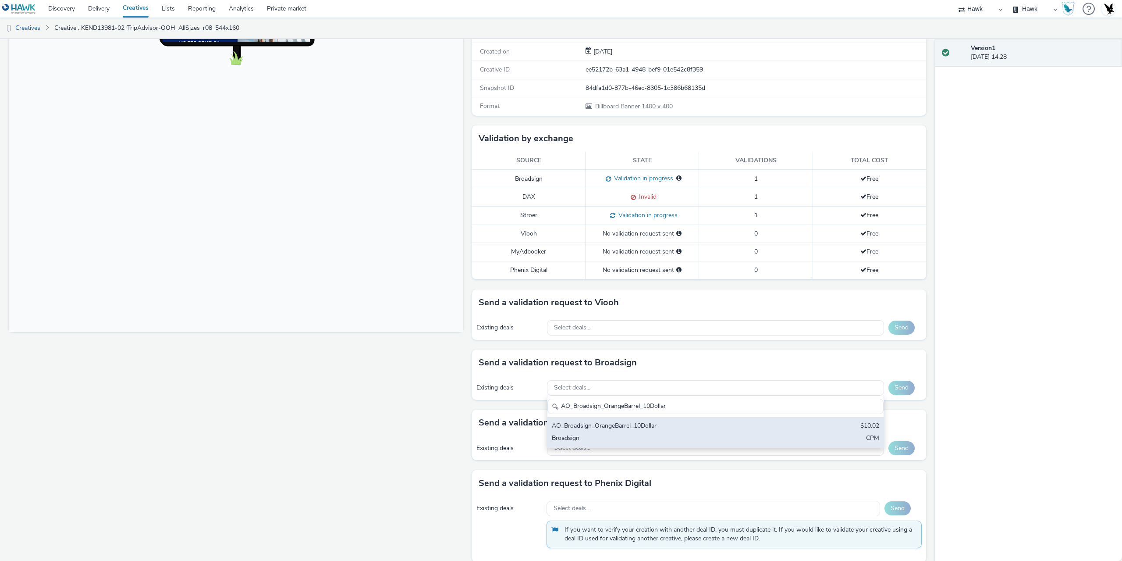
type input "AO_Broadsign_OrangeBarrel_10Dollar"
click at [623, 427] on div "AO_Broadsign_OrangeBarrel_10Dollar" at bounding box center [660, 426] width 217 height 10
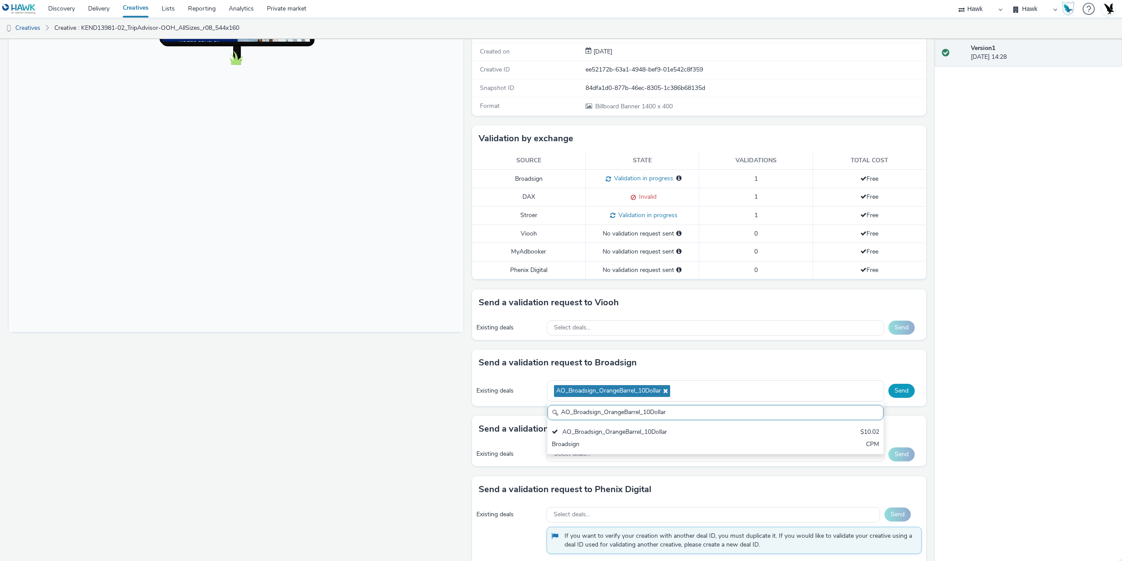
click at [892, 391] on button "Send" at bounding box center [901, 391] width 26 height 14
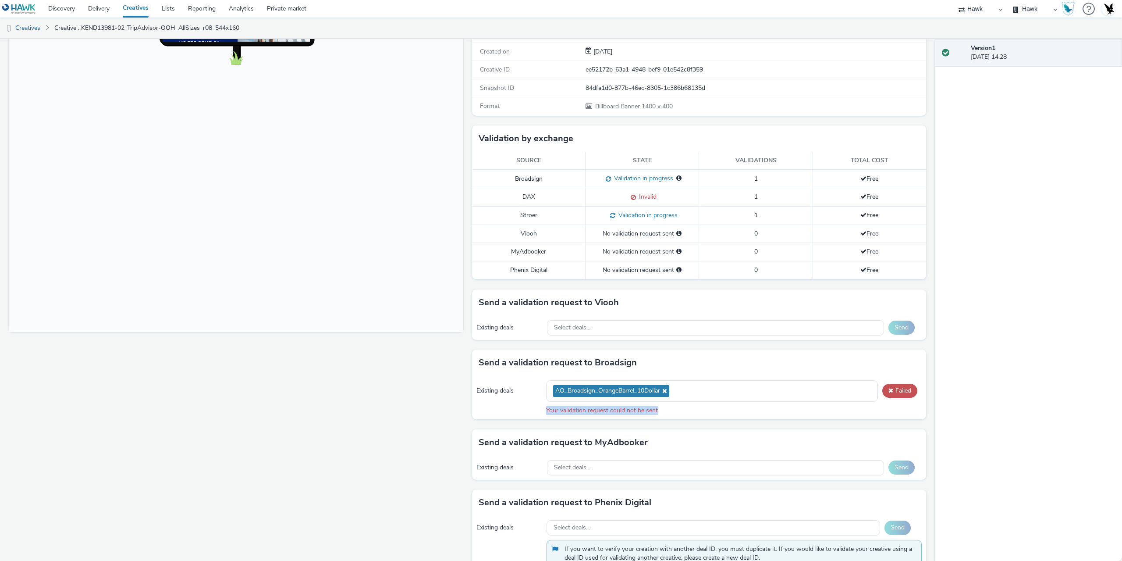
drag, startPoint x: 540, startPoint y: 407, endPoint x: 668, endPoint y: 407, distance: 128.4
click at [668, 407] on div "Existing deals AO_Broadsign_OrangeBarrel_10Dollar Failed Your validation reques…" at bounding box center [699, 397] width 455 height 43
click at [653, 409] on div "Your validation request could not be sent" at bounding box center [734, 410] width 376 height 9
click at [907, 394] on button "Failed" at bounding box center [899, 391] width 35 height 14
click at [899, 390] on button "Failed" at bounding box center [899, 391] width 35 height 14
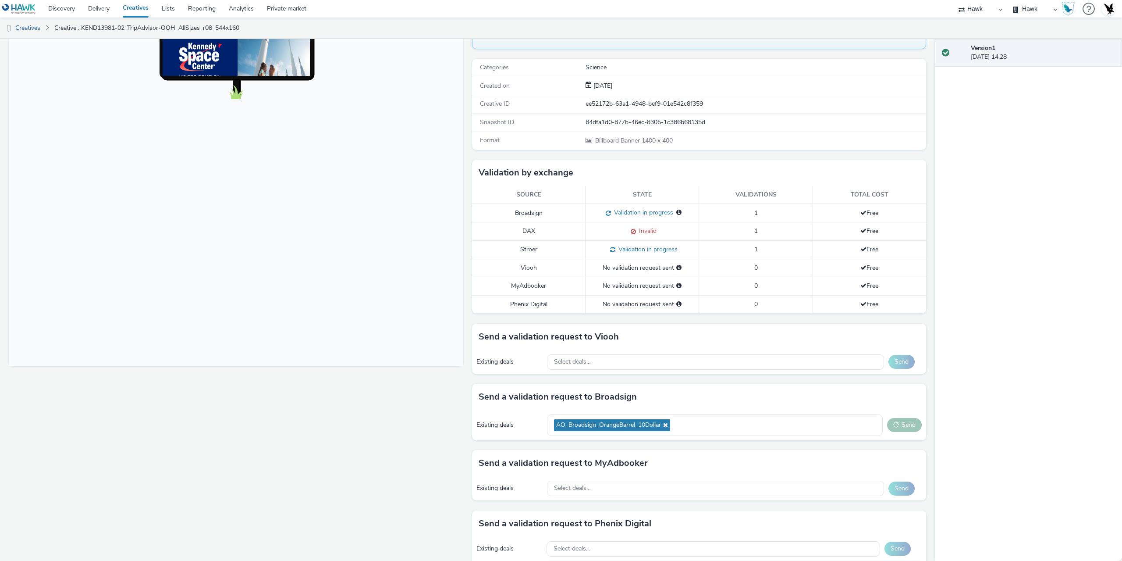
scroll to position [44, 0]
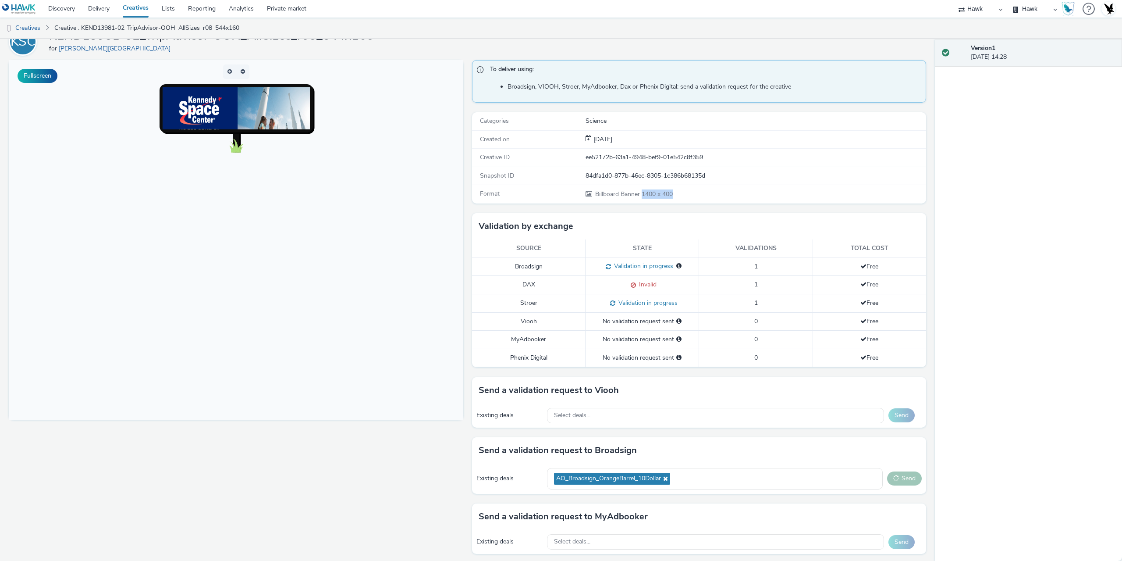
drag, startPoint x: 640, startPoint y: 195, endPoint x: 684, endPoint y: 198, distance: 43.9
click at [676, 199] on div "Format Billboard Banner 1400 x 400" at bounding box center [699, 194] width 455 height 18
click at [707, 193] on div "Billboard Banner 1400 x 400" at bounding box center [756, 193] width 340 height 9
drag, startPoint x: 639, startPoint y: 194, endPoint x: 727, endPoint y: 190, distance: 88.6
click at [689, 199] on div "Format Billboard Banner 1400 x 400" at bounding box center [699, 194] width 455 height 18
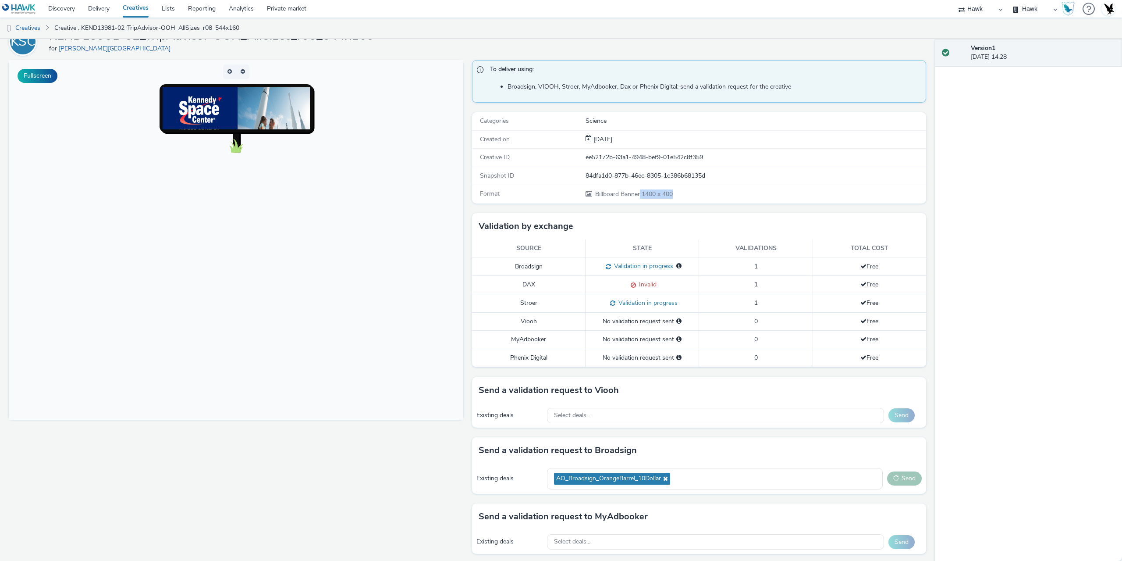
click at [730, 189] on div "Format Billboard Banner 1400 x 400" at bounding box center [699, 194] width 455 height 18
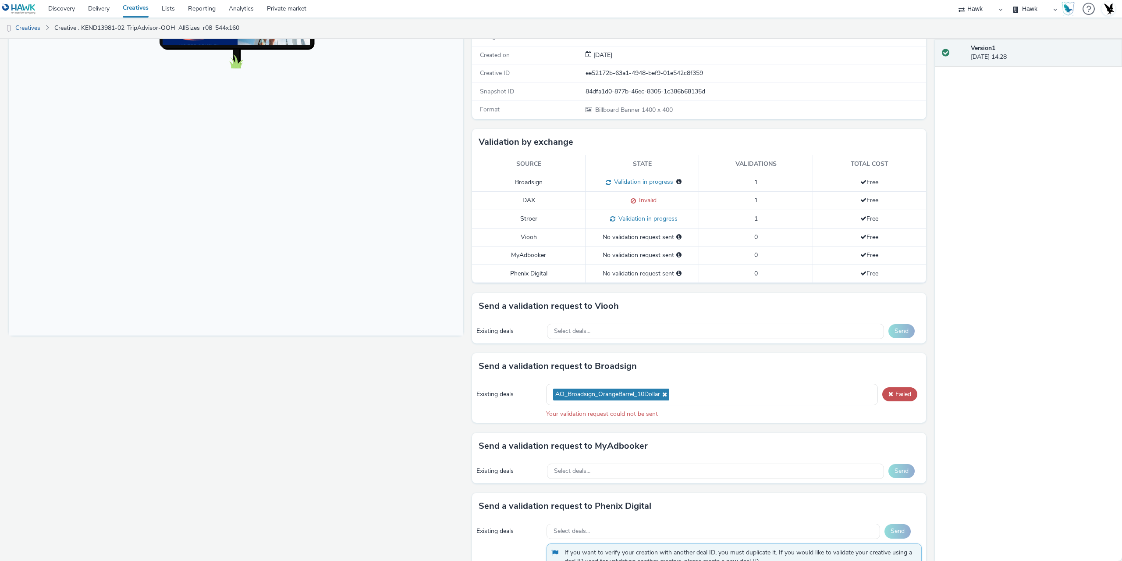
scroll to position [131, 0]
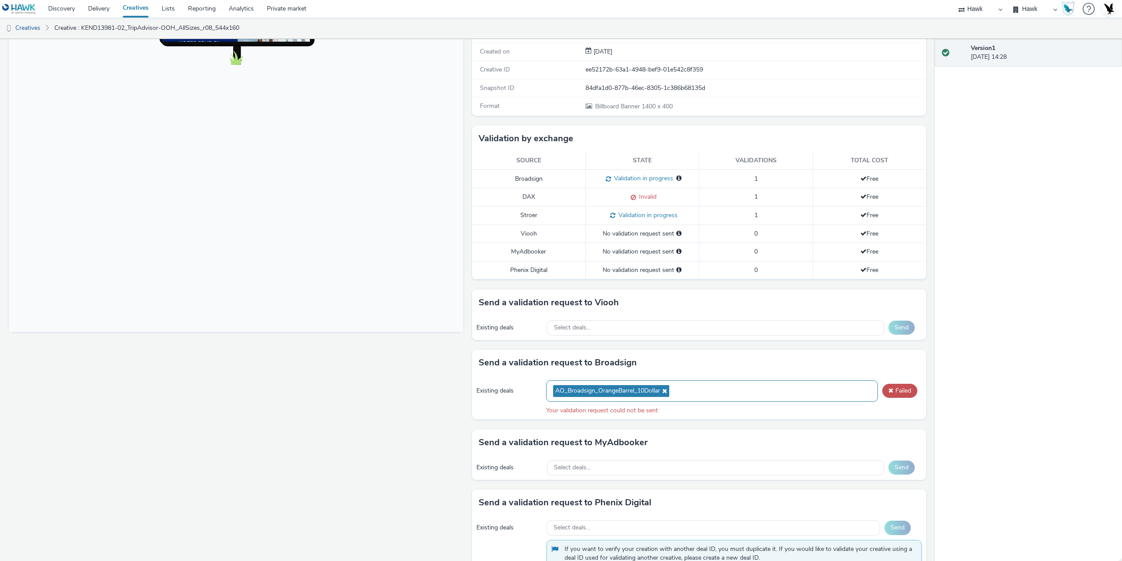
click at [664, 392] on icon at bounding box center [663, 390] width 7 height 6
click at [660, 392] on icon at bounding box center [663, 390] width 7 height 6
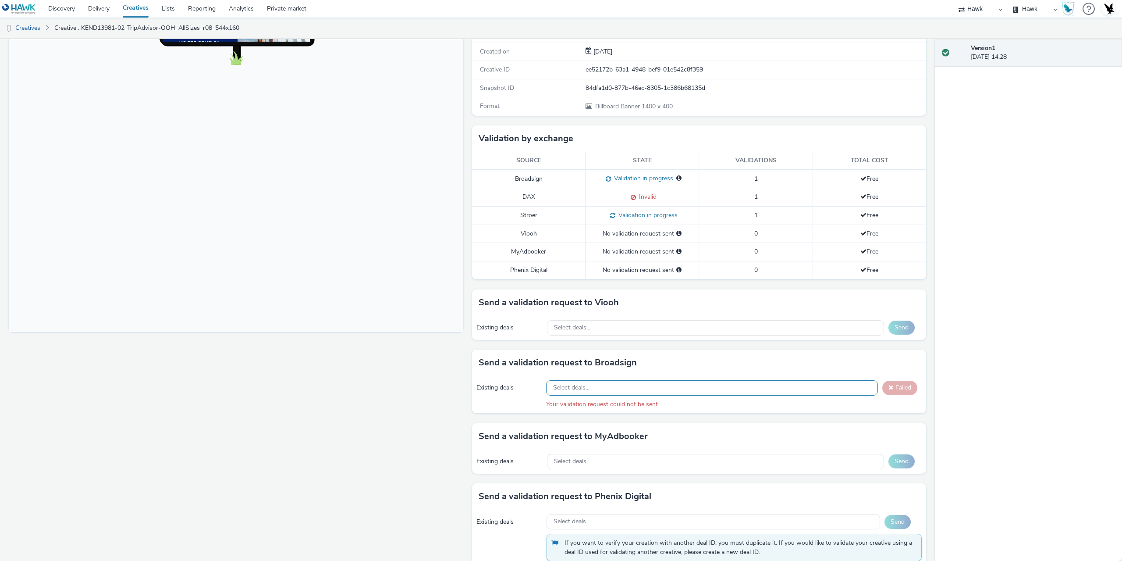
click at [604, 391] on div "Select deals..." at bounding box center [712, 387] width 332 height 15
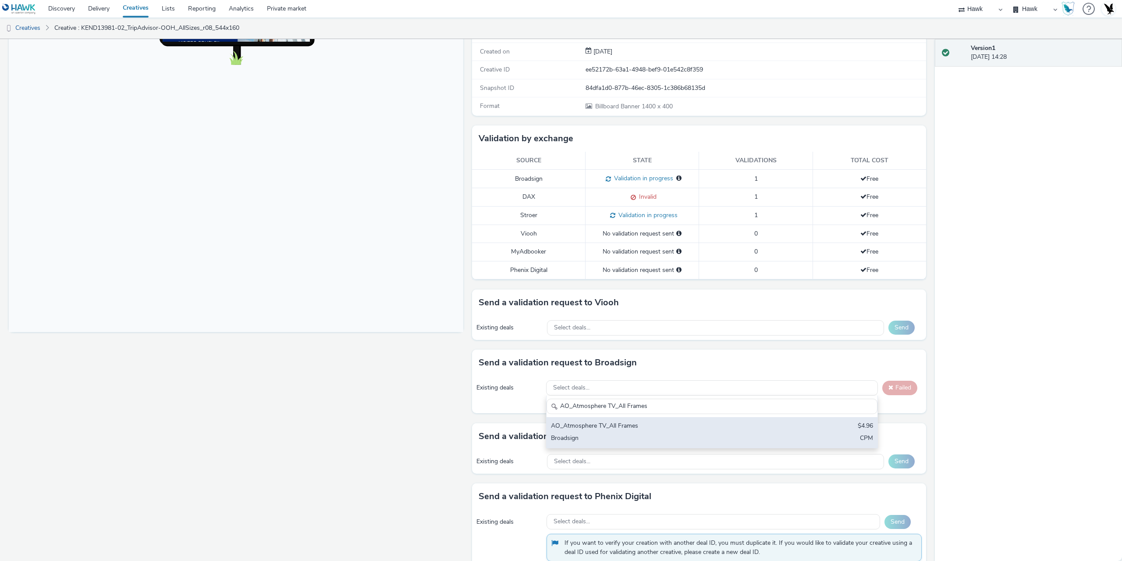
type input "AO_Atmosphere TV_All Frames"
click at [600, 428] on div "AO_Atmosphere TV_All Frames" at bounding box center [657, 426] width 213 height 10
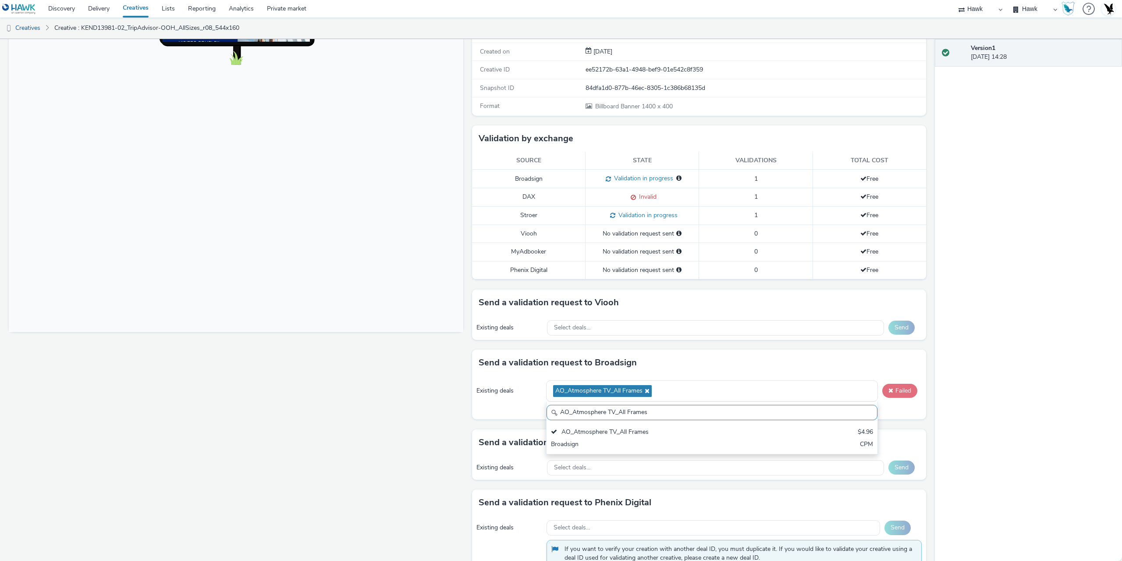
click at [891, 391] on button "Failed" at bounding box center [899, 391] width 35 height 14
drag, startPoint x: 536, startPoint y: 180, endPoint x: 552, endPoint y: 180, distance: 15.8
click at [552, 180] on td "Broadsign" at bounding box center [529, 179] width 114 height 18
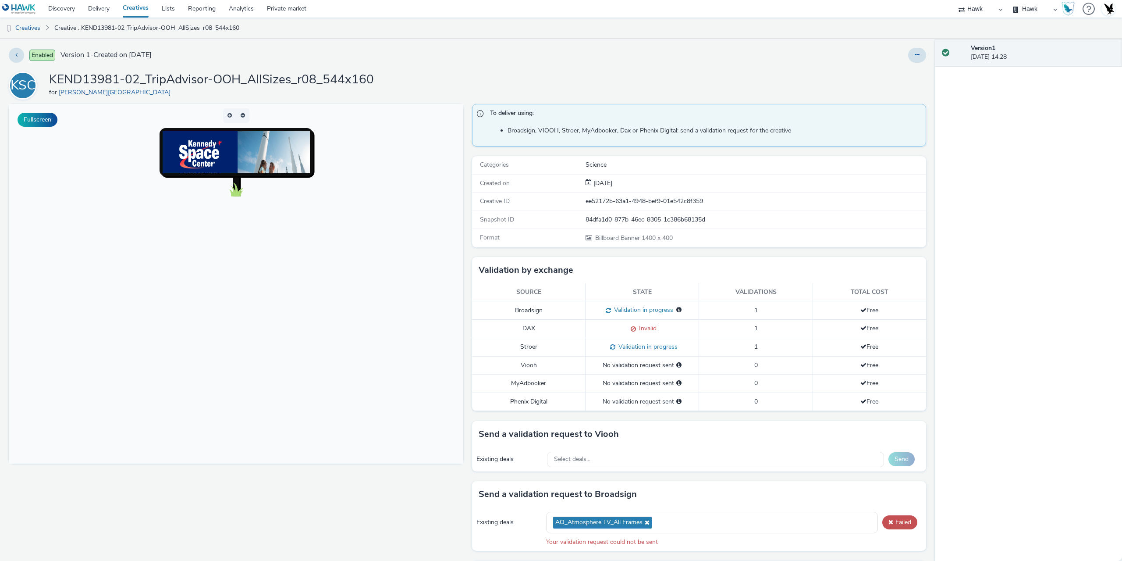
click at [627, 217] on div "84dfa1d0-877b-46ec-8305-1c386b68135d" at bounding box center [756, 219] width 340 height 9
copy div "84dfa1d0-877b-46ec-8305-1c386b68135d"
